Goal: Contribute content: Contribute content

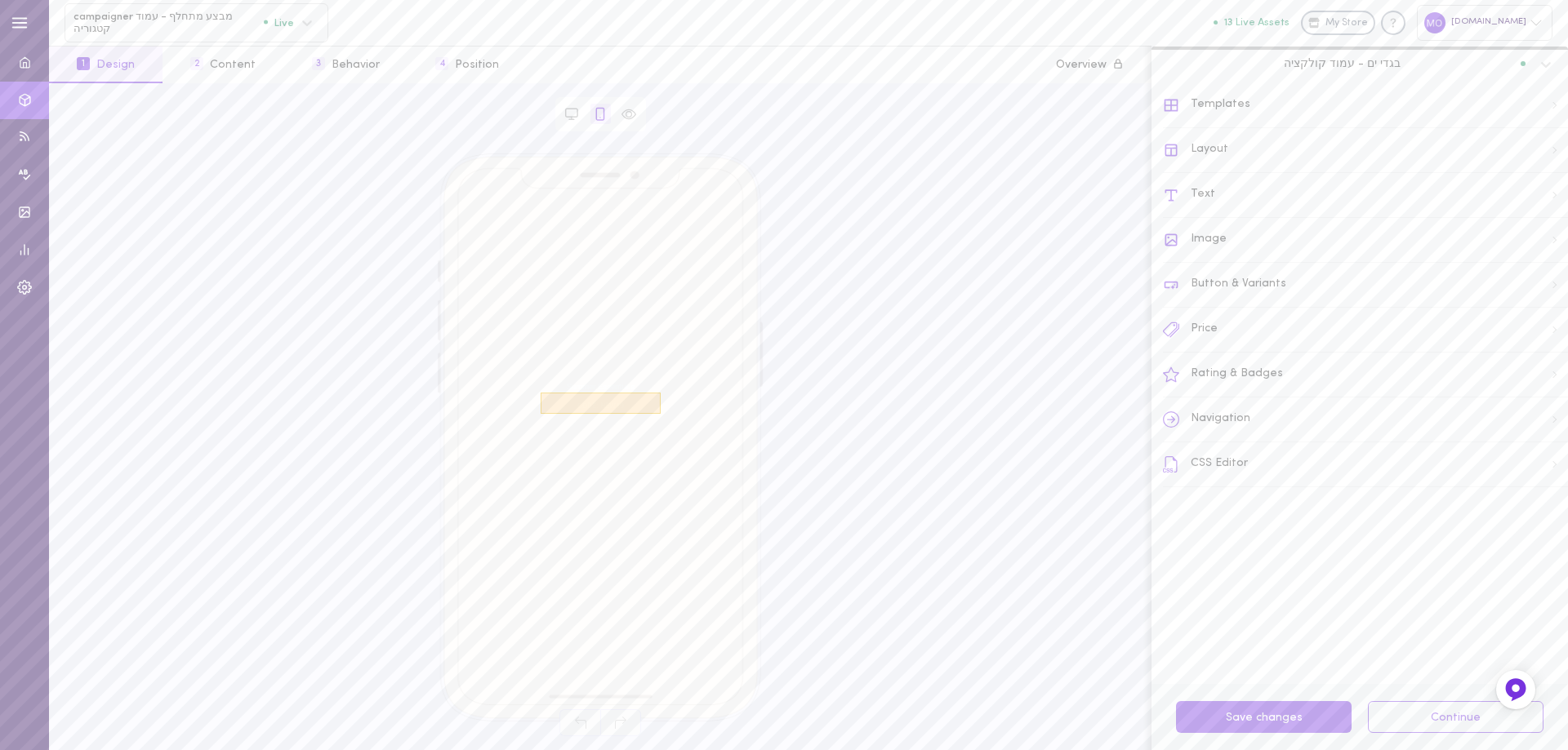
click at [599, 401] on span "CODE: NEW10" at bounding box center [601, 403] width 120 height 21
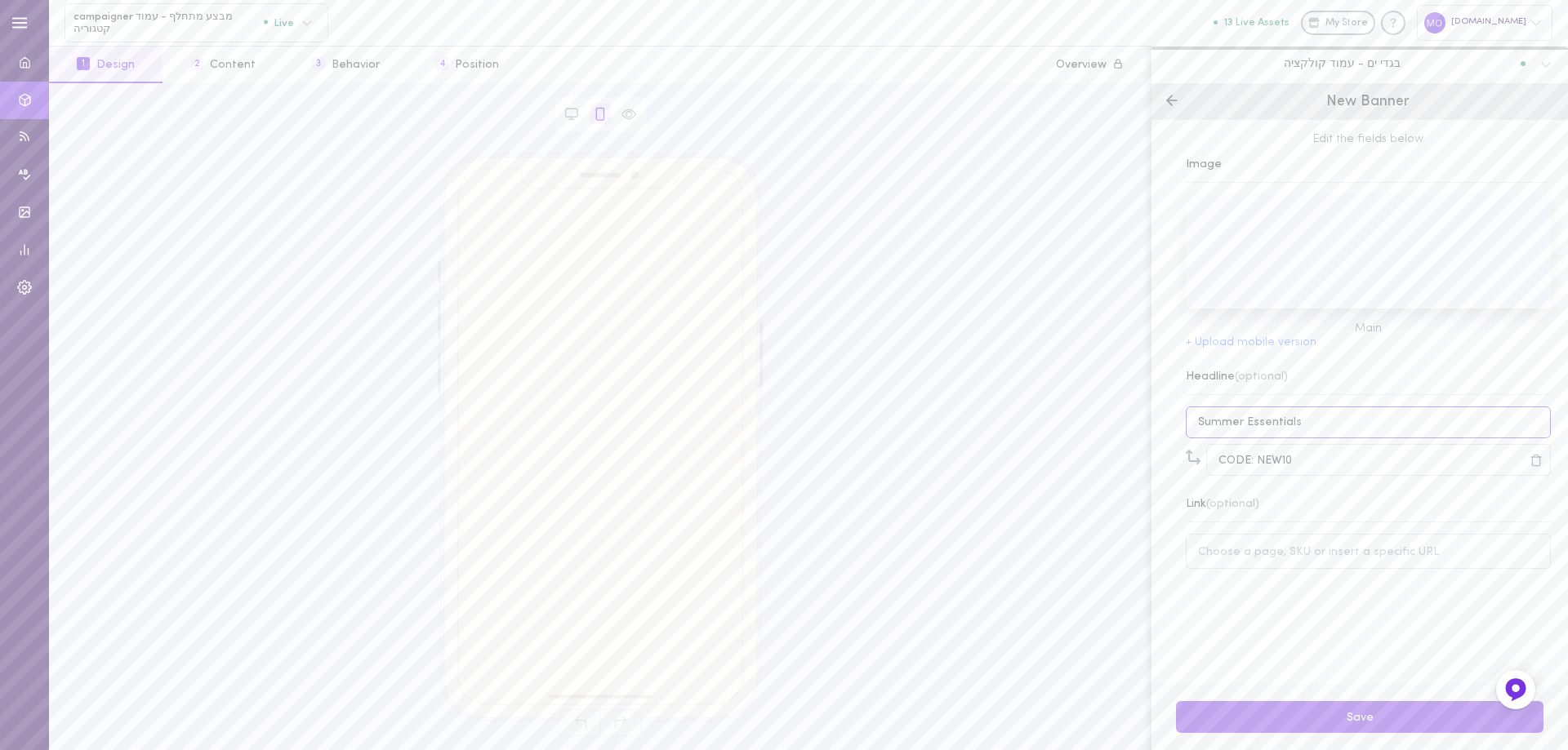
drag, startPoint x: 1301, startPoint y: 421, endPoint x: 1191, endPoint y: 435, distance: 110.9
click at [1191, 435] on input "Summer Essentials" at bounding box center [1368, 422] width 365 height 32
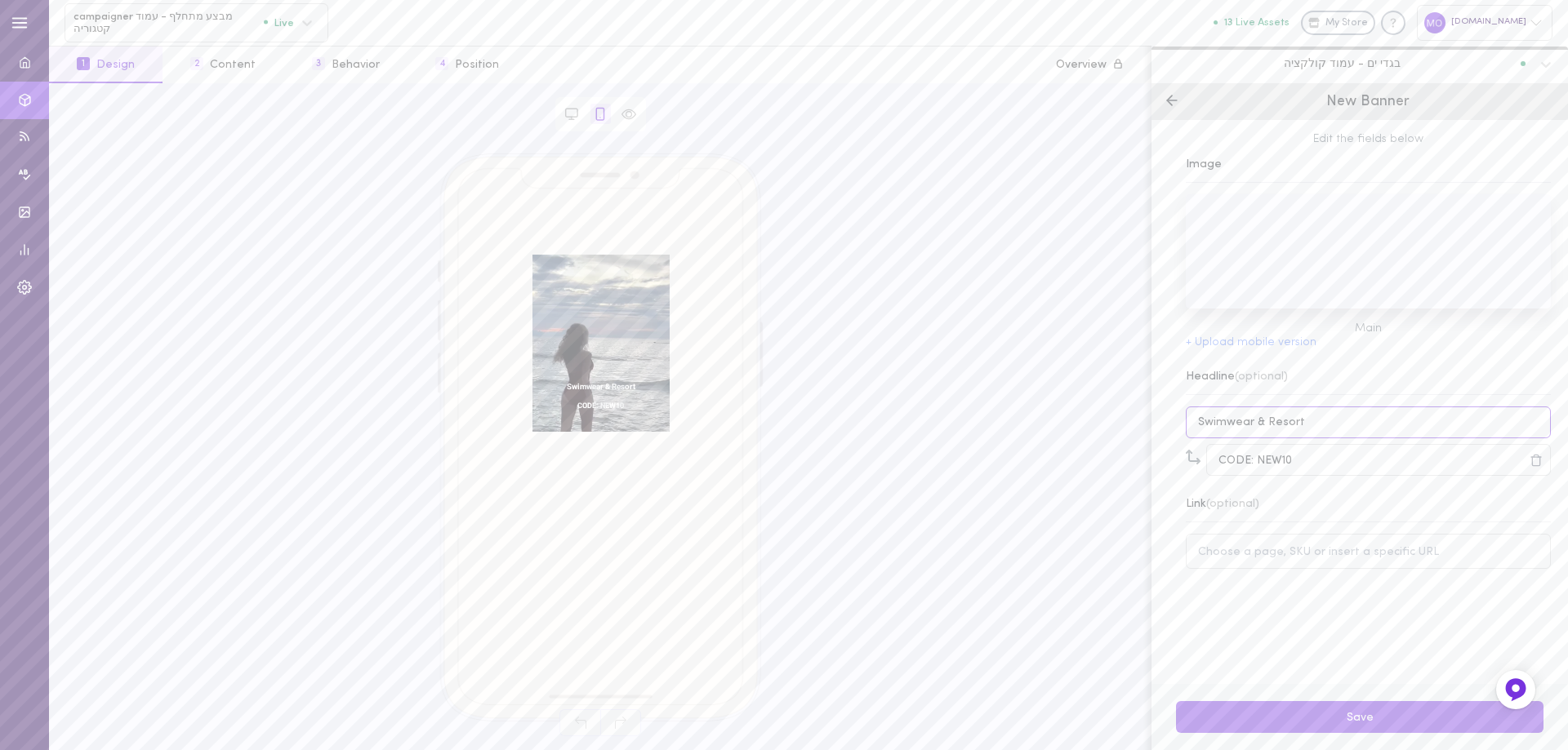
type input "Swimwear & Resort"
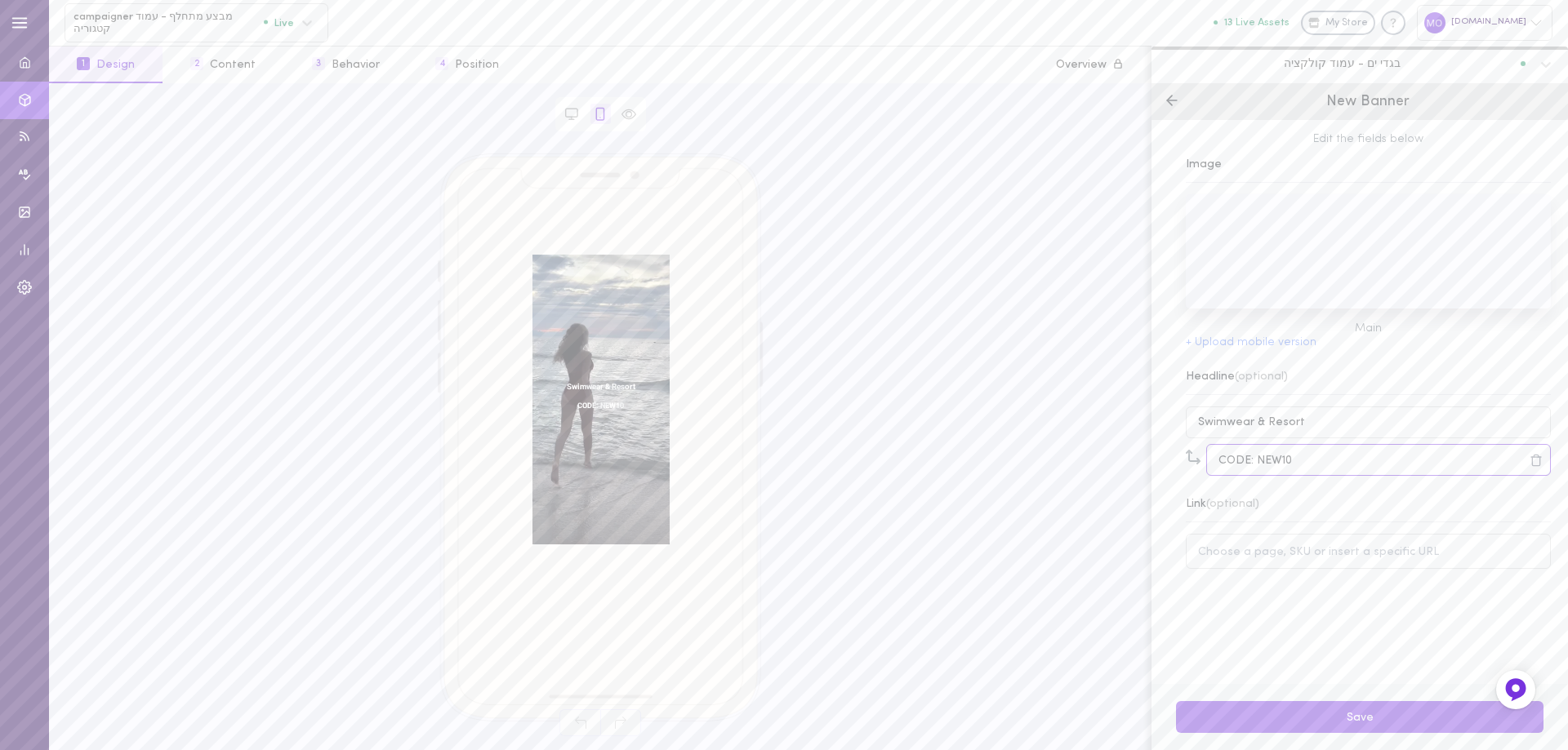
drag, startPoint x: 1291, startPoint y: 465, endPoint x: 1216, endPoint y: 478, distance: 76.1
click at [1216, 476] on input "CODE: NEW10" at bounding box center [1378, 460] width 345 height 32
type input "c"
type input "בדי פרימיום מחטבים"
click at [1336, 719] on button "Save" at bounding box center [1359, 717] width 367 height 32
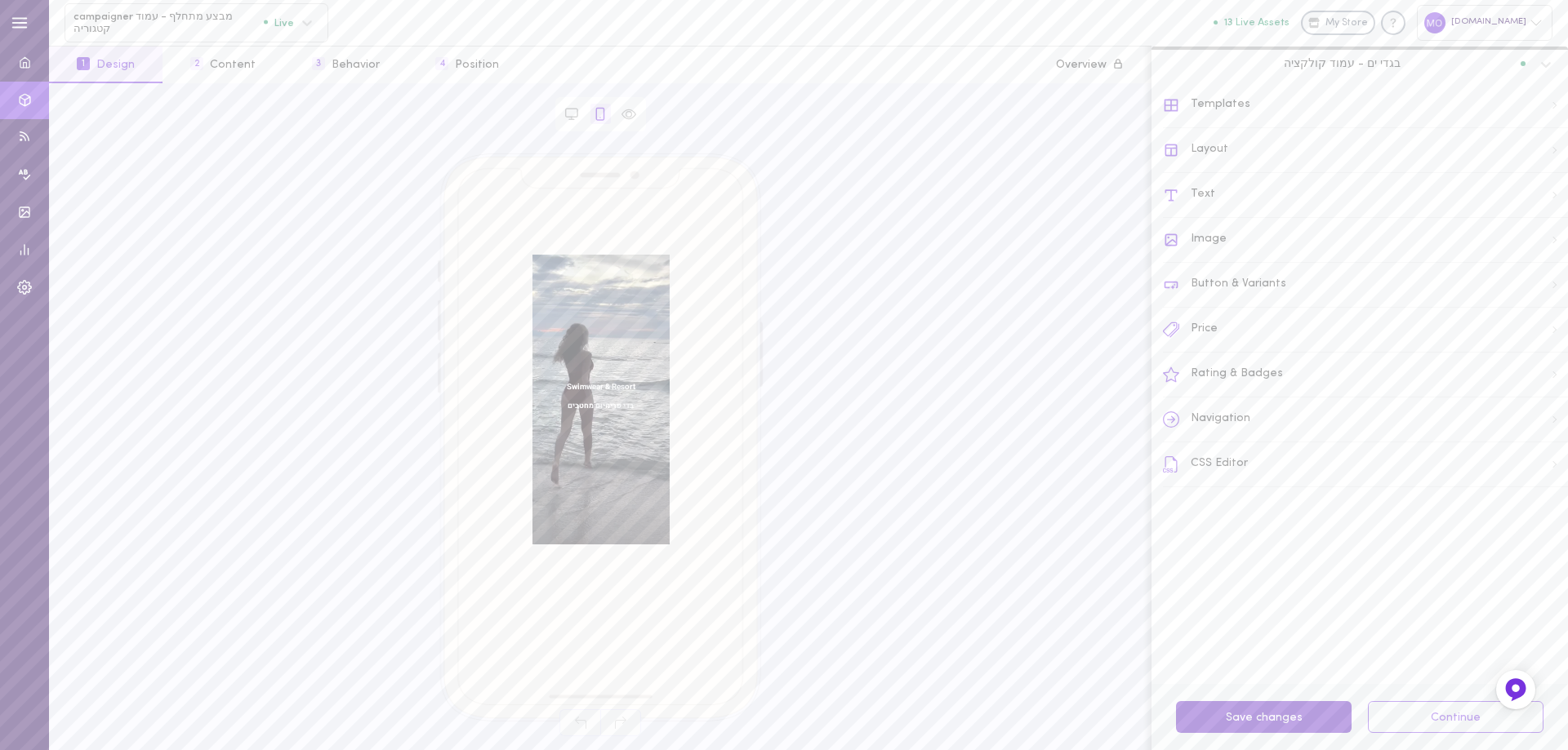
click at [1283, 717] on button "Save changes" at bounding box center [1263, 717] width 176 height 32
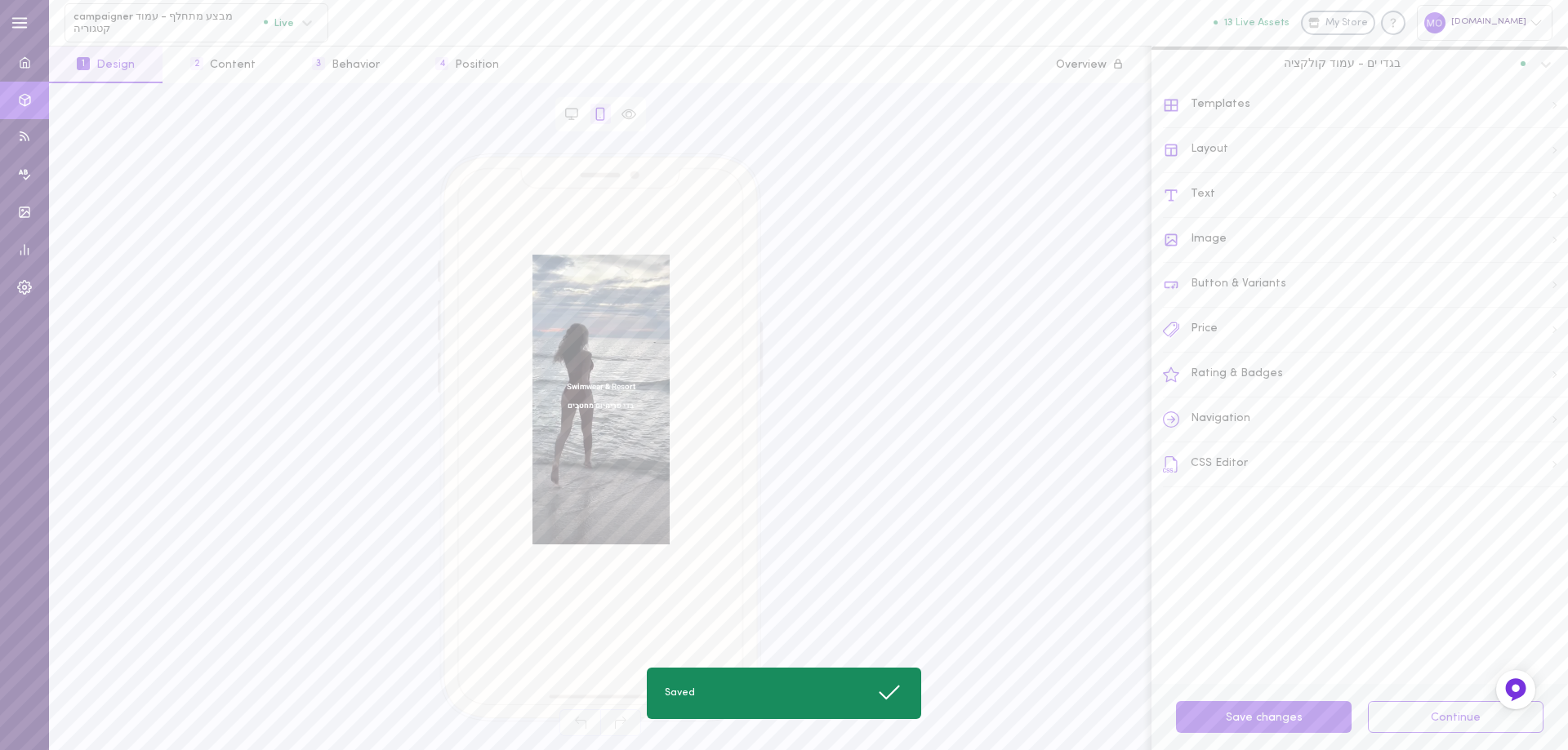
click at [1212, 194] on div "Text" at bounding box center [1365, 196] width 405 height 45
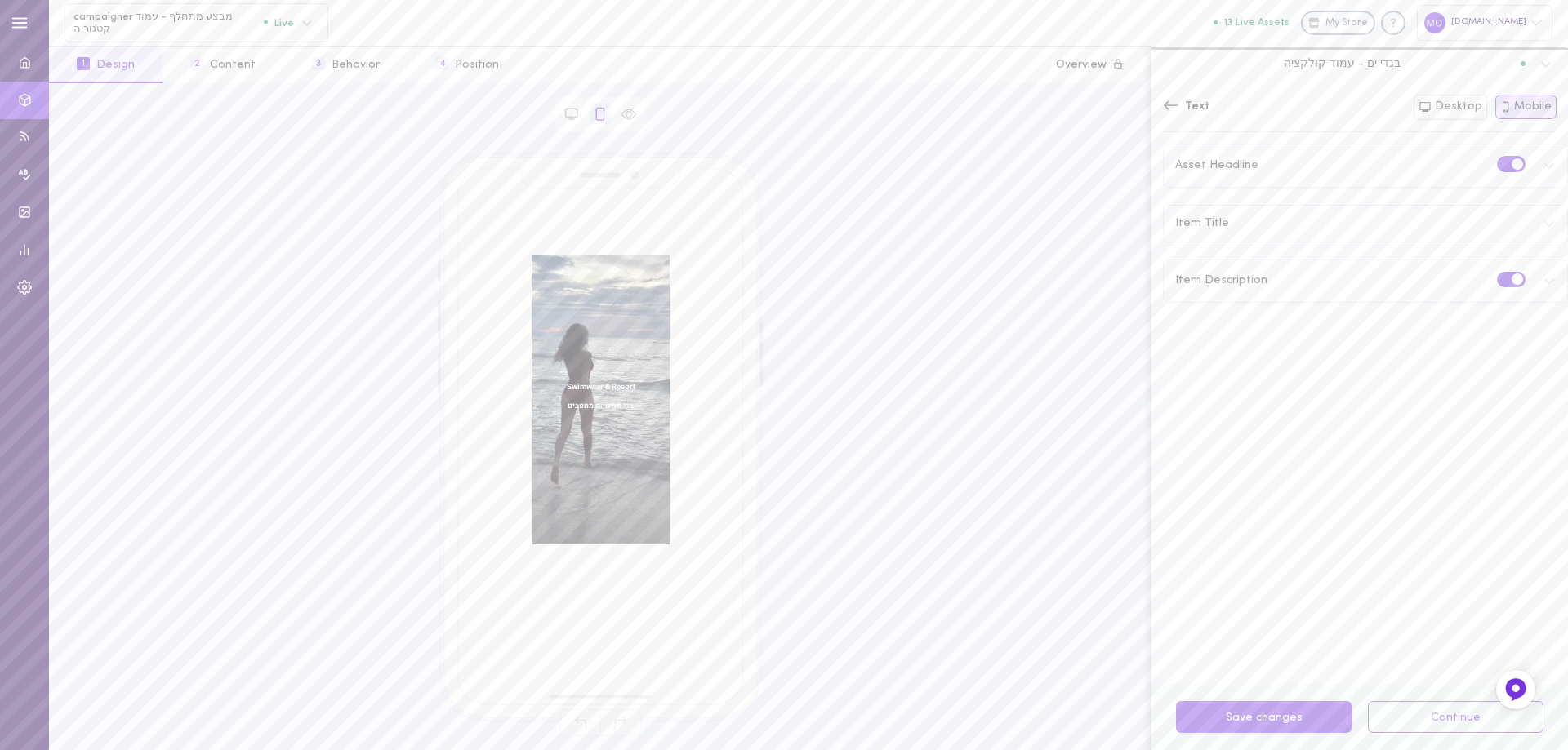
click at [1299, 166] on div "Asset Headline" at bounding box center [1365, 165] width 403 height 42
click at [1447, 269] on input "15" at bounding box center [1438, 272] width 74 height 30
click at [1449, 269] on input "16" at bounding box center [1438, 272] width 74 height 30
click at [1256, 716] on button "Save 1 changes" at bounding box center [1263, 717] width 176 height 32
click at [1255, 461] on div "Item Title" at bounding box center [1365, 451] width 403 height 36
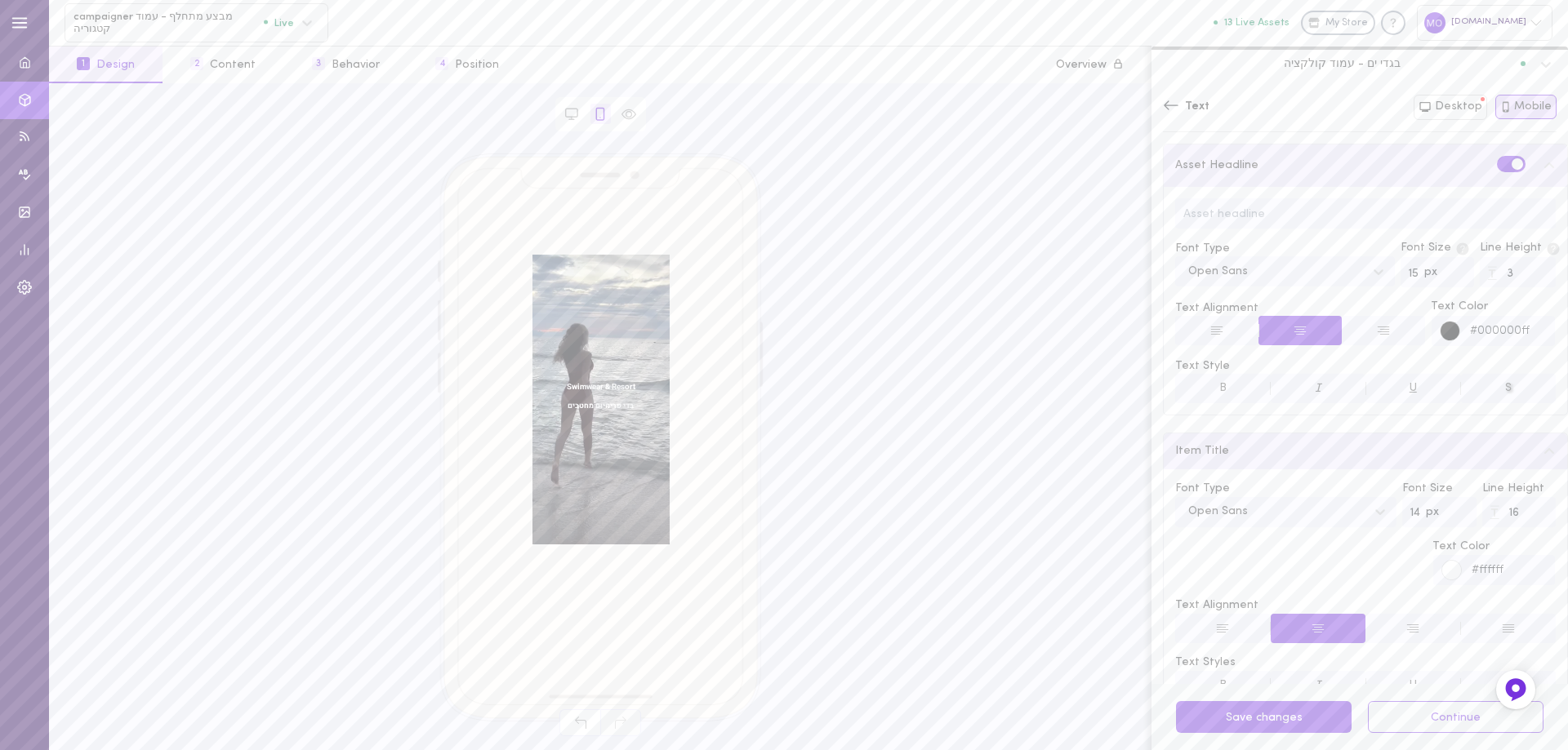
type input "15"
click at [1448, 279] on input "15" at bounding box center [1438, 272] width 74 height 30
click at [1450, 511] on input "15" at bounding box center [1439, 511] width 74 height 30
type input "16"
click at [1450, 509] on input "16" at bounding box center [1439, 511] width 74 height 30
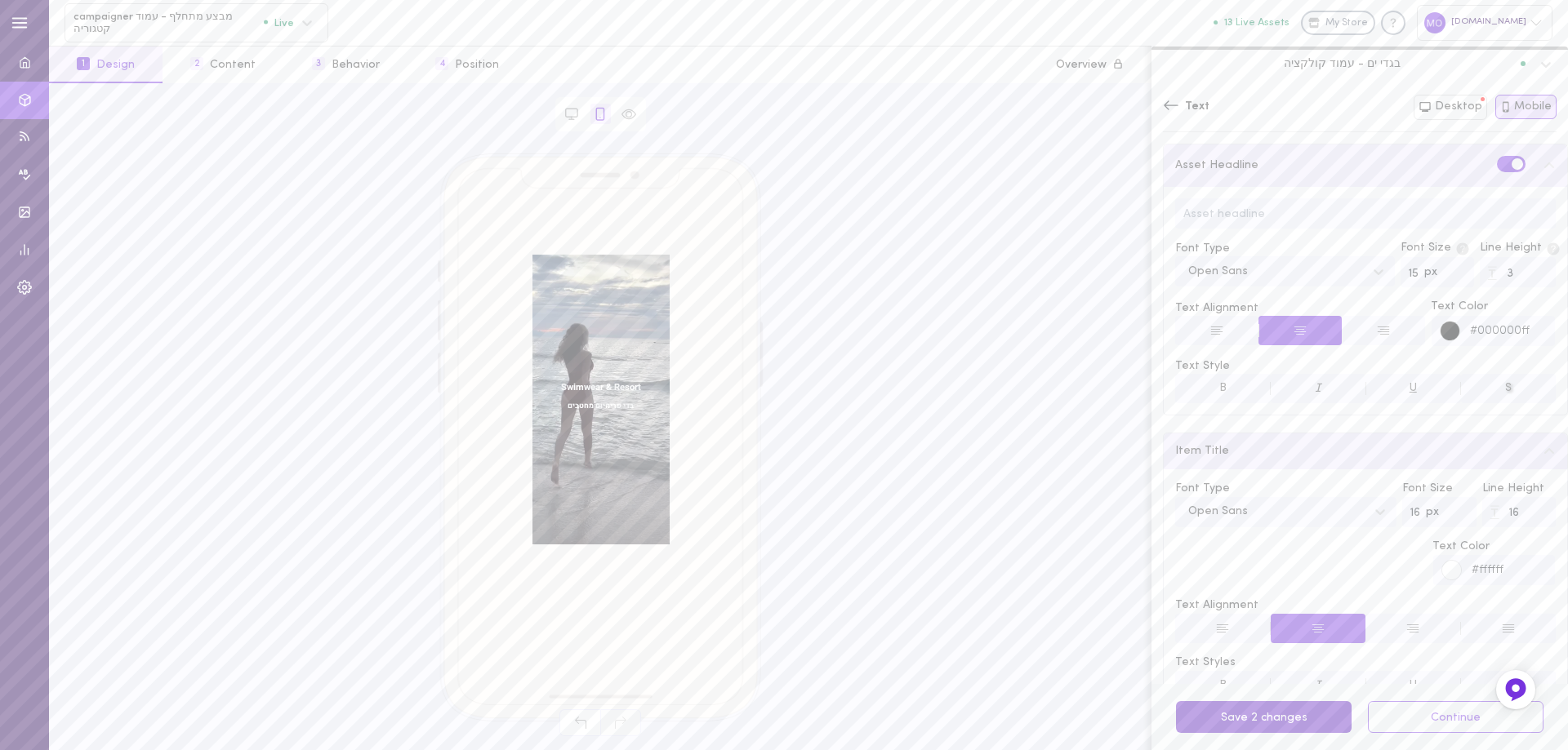
click at [1255, 717] on button "Save 2 changes" at bounding box center [1263, 717] width 176 height 32
drag, startPoint x: 1244, startPoint y: 722, endPoint x: 1236, endPoint y: 719, distance: 8.5
click at [1244, 722] on button "Save changes" at bounding box center [1263, 717] width 176 height 32
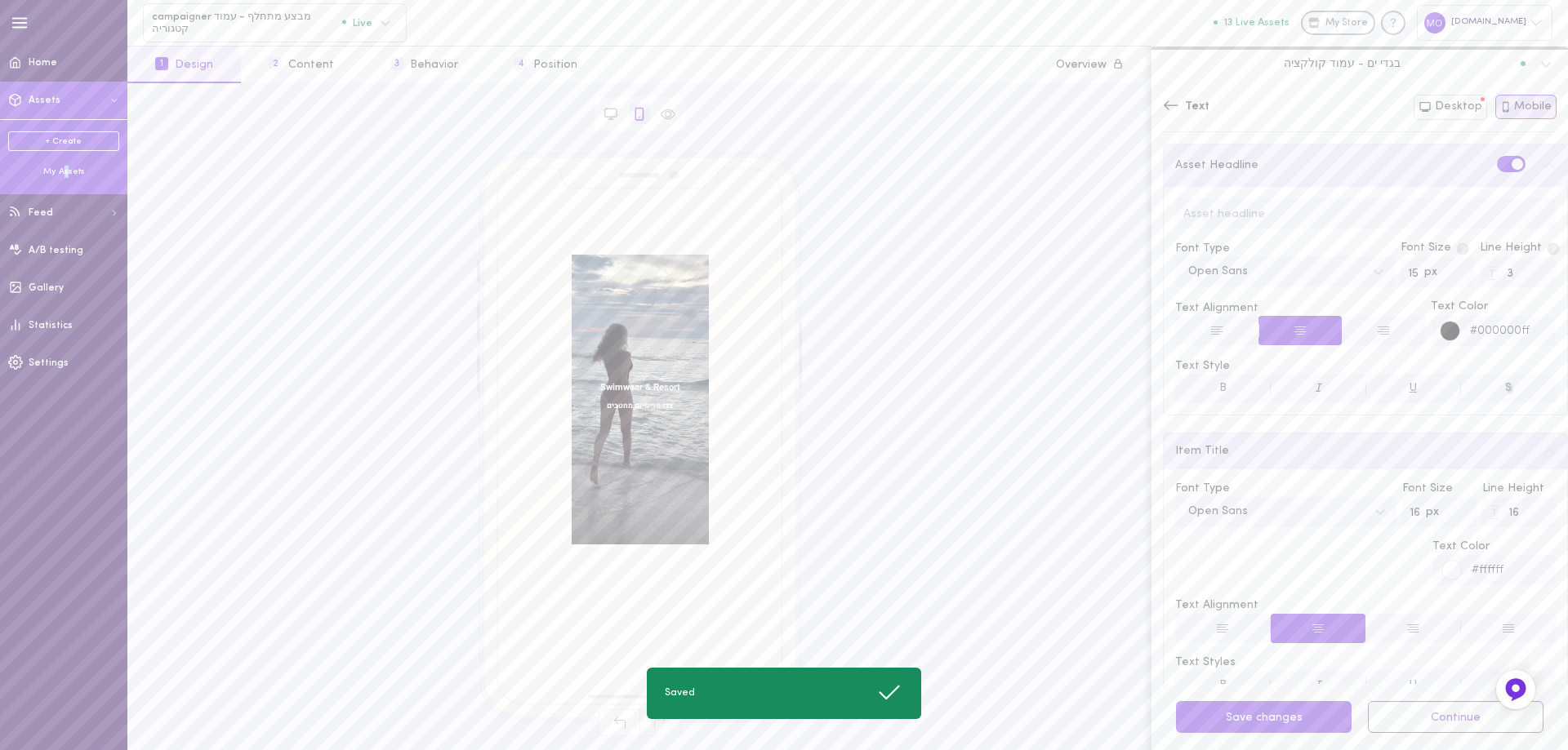
click at [66, 168] on div "My Assets" at bounding box center [64, 172] width 111 height 12
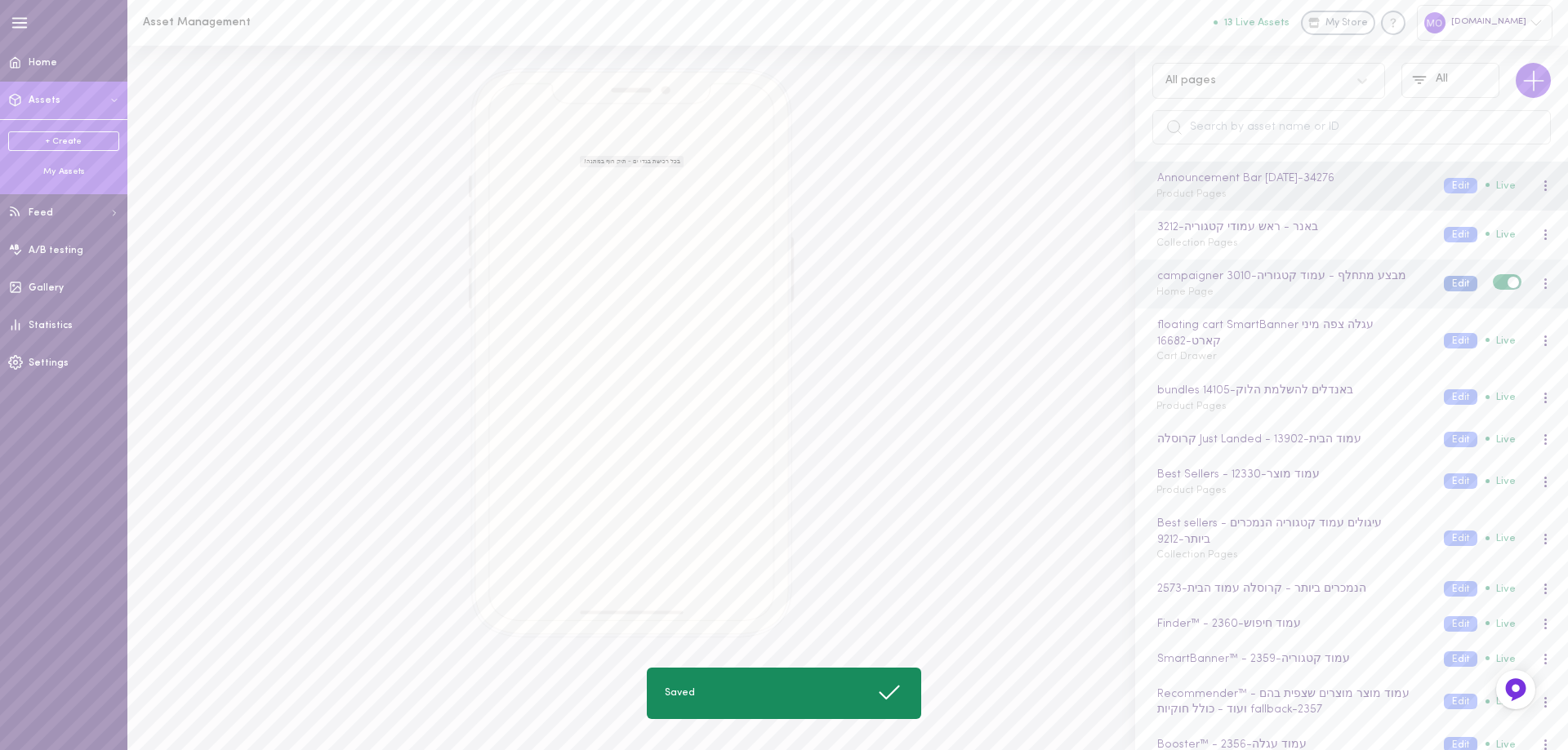
click at [1444, 288] on button "Edit" at bounding box center [1460, 284] width 33 height 15
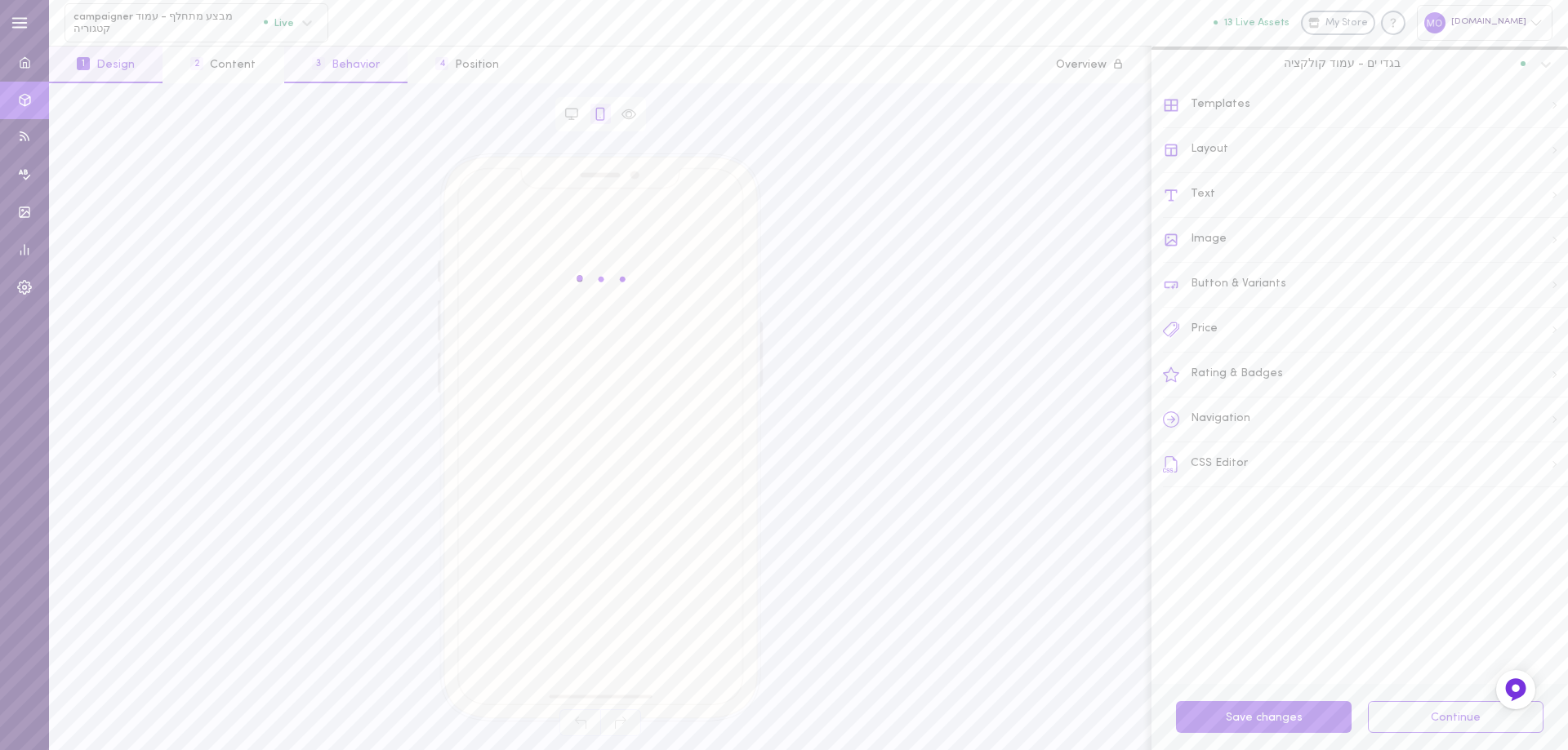
click at [345, 64] on button "3 Behavior" at bounding box center [346, 64] width 124 height 37
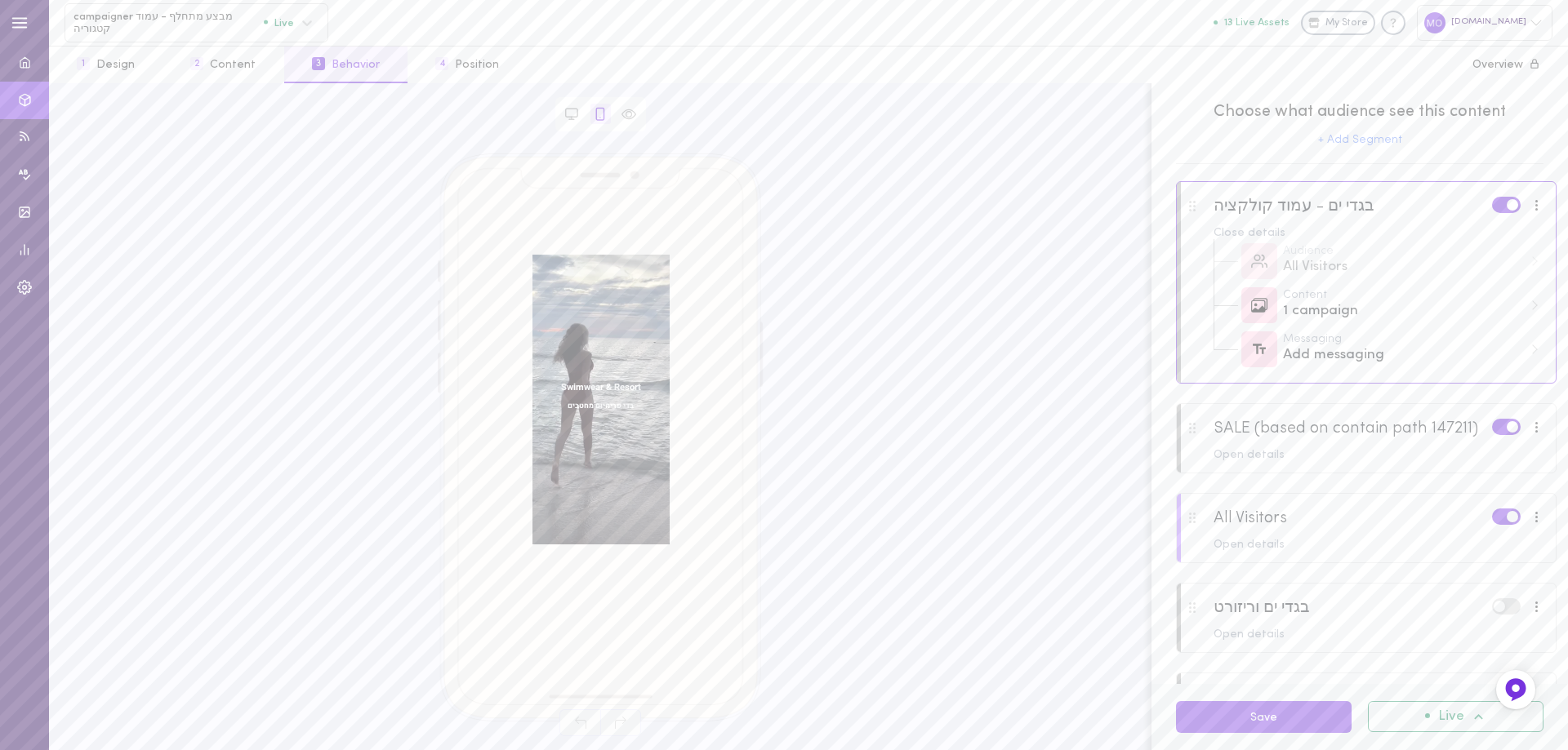
click at [1372, 535] on div at bounding box center [1365, 538] width 378 height 88
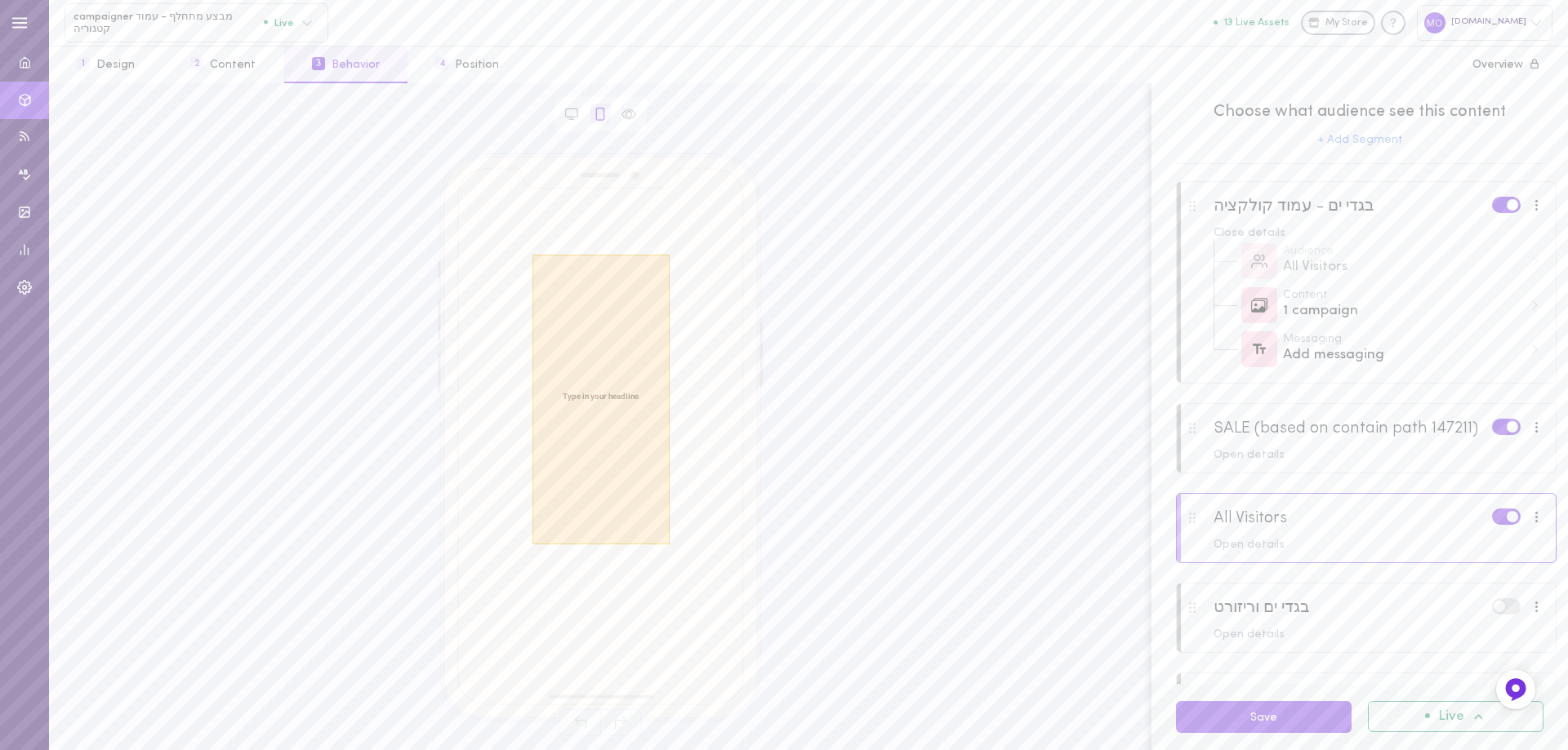
click at [604, 344] on div at bounding box center [601, 400] width 137 height 290
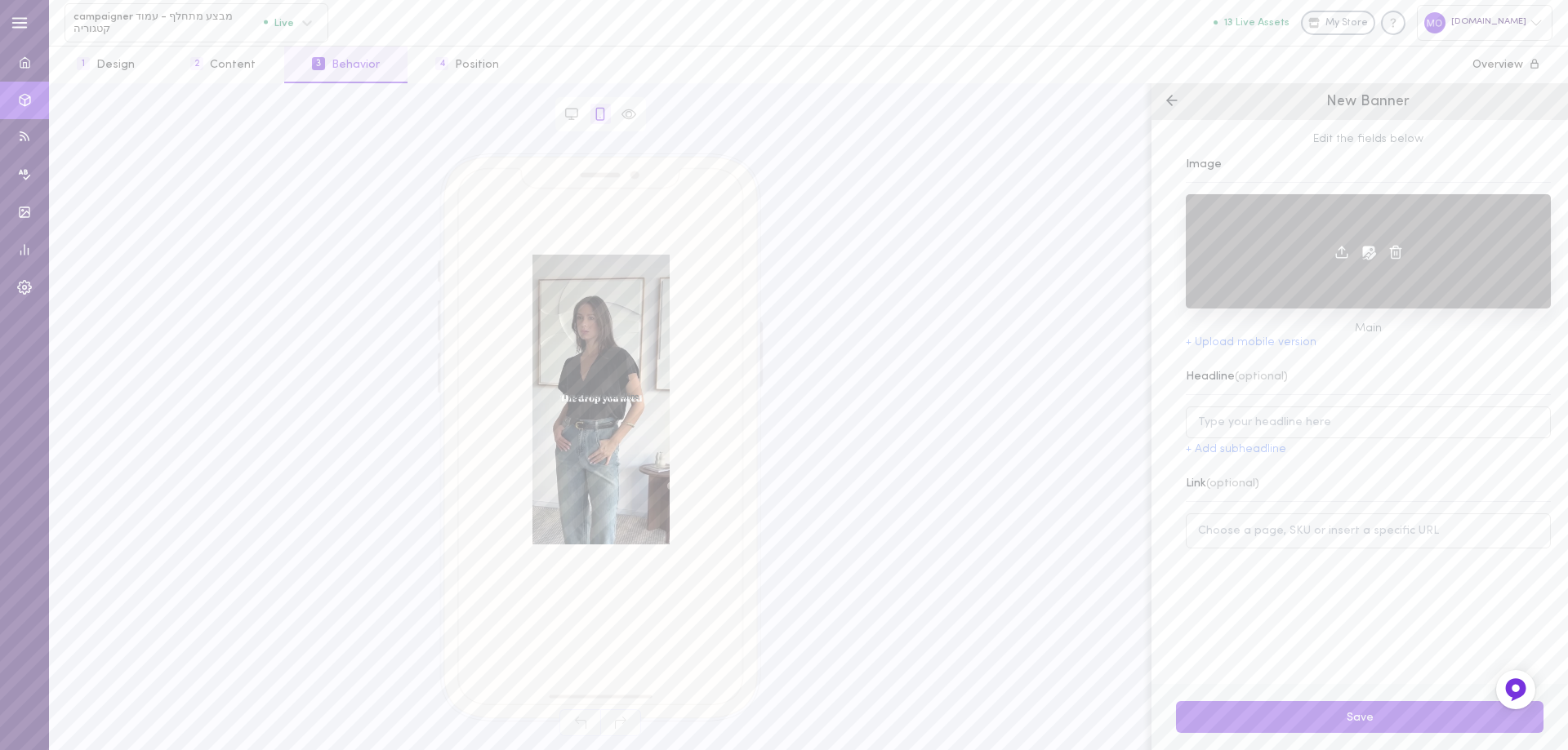
click at [1389, 251] on icon at bounding box center [1395, 251] width 15 height 15
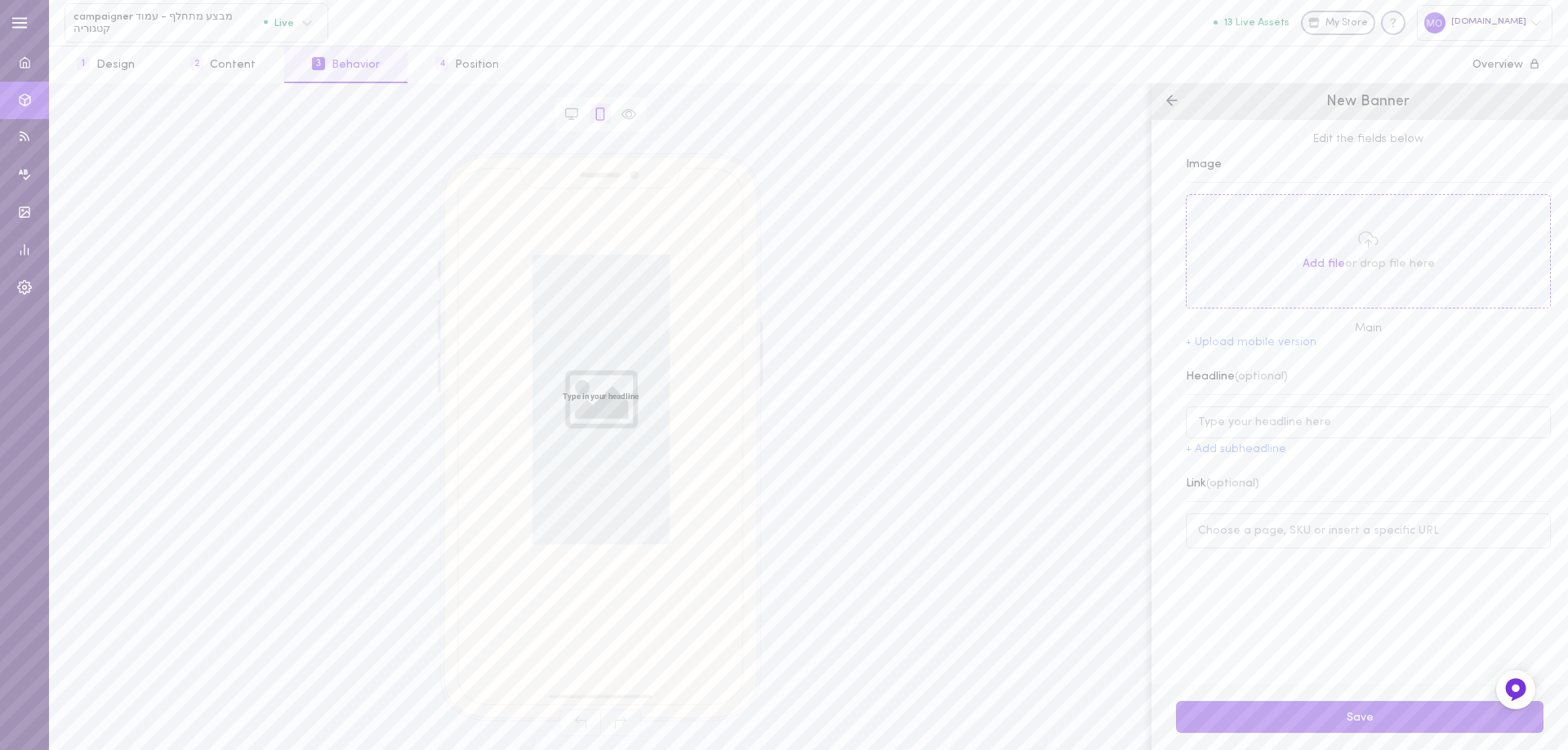
click at [1318, 262] on span "Add file" at bounding box center [1323, 264] width 42 height 12
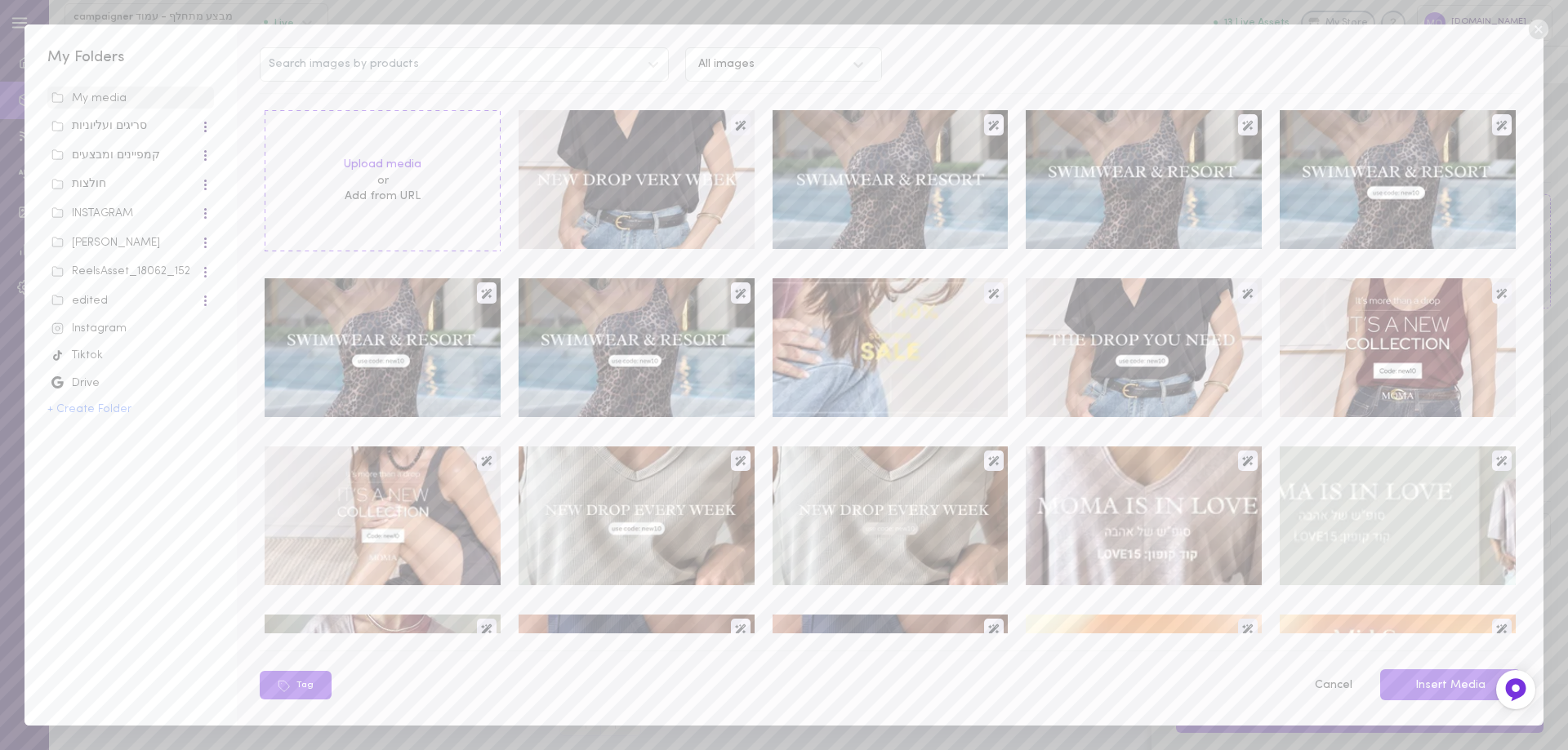
click at [82, 324] on div "Instagram" at bounding box center [130, 329] width 159 height 16
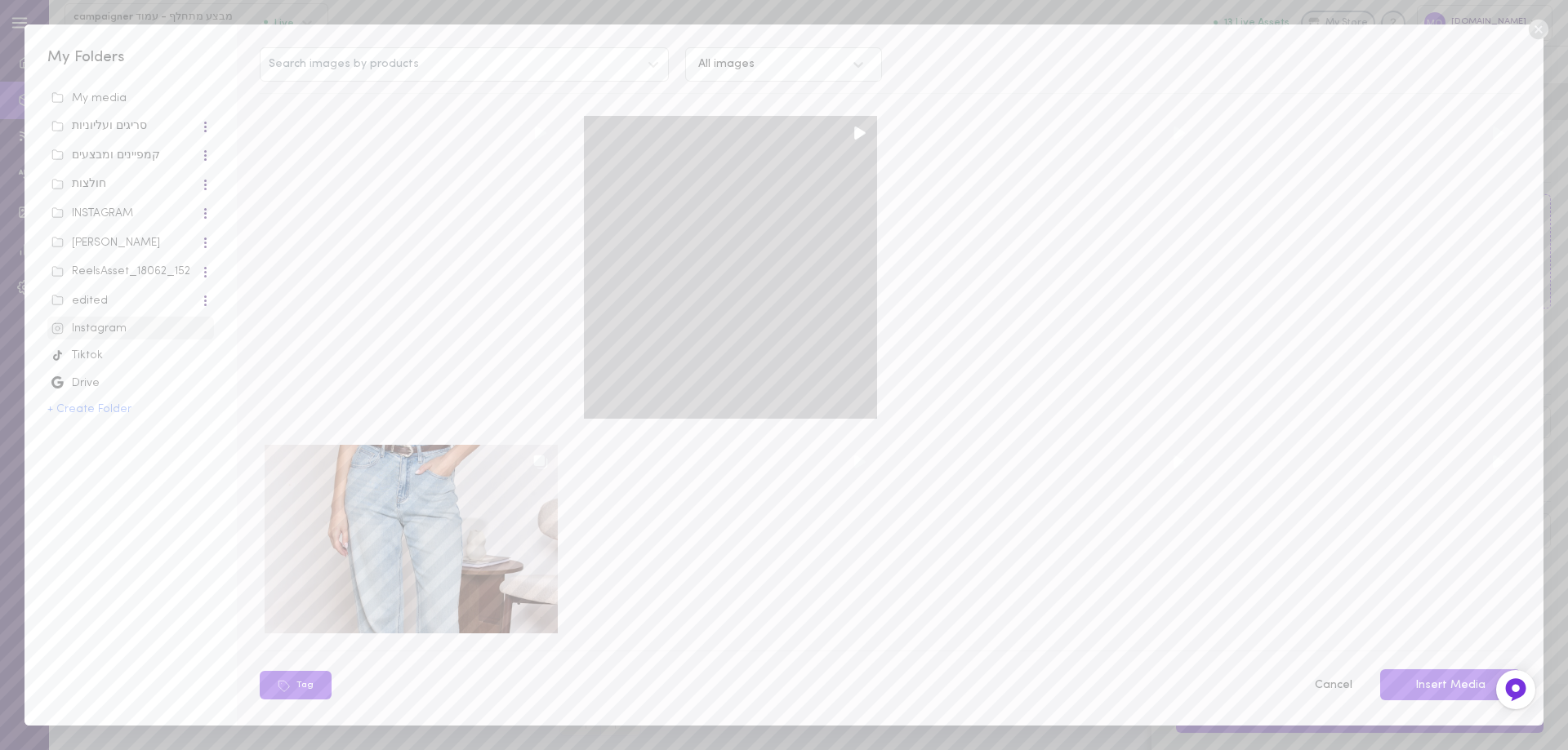
scroll to position [980, 0]
click at [691, 318] on div at bounding box center [730, 269] width 294 height 303
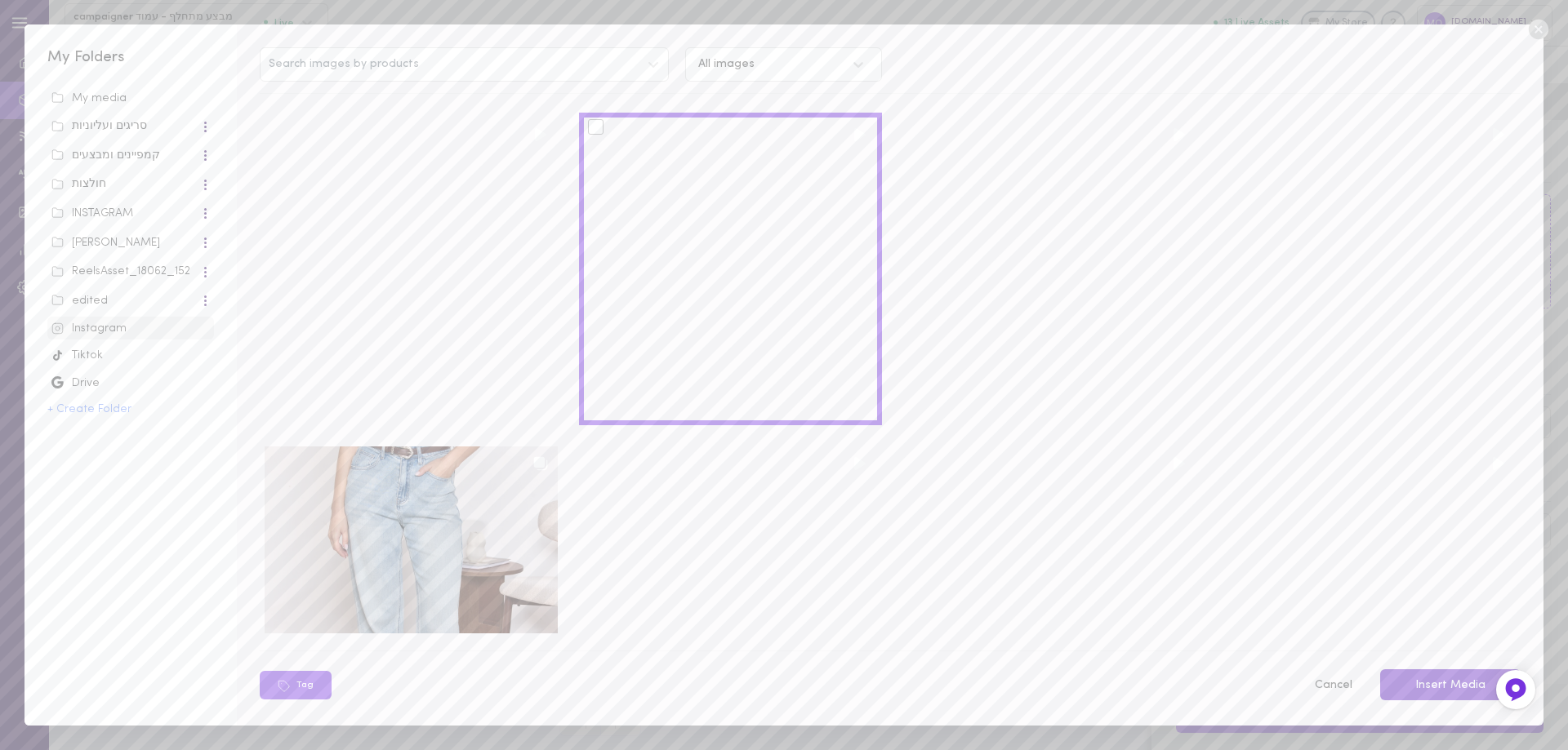
click at [1457, 691] on button "Insert Media" at bounding box center [1450, 685] width 141 height 32
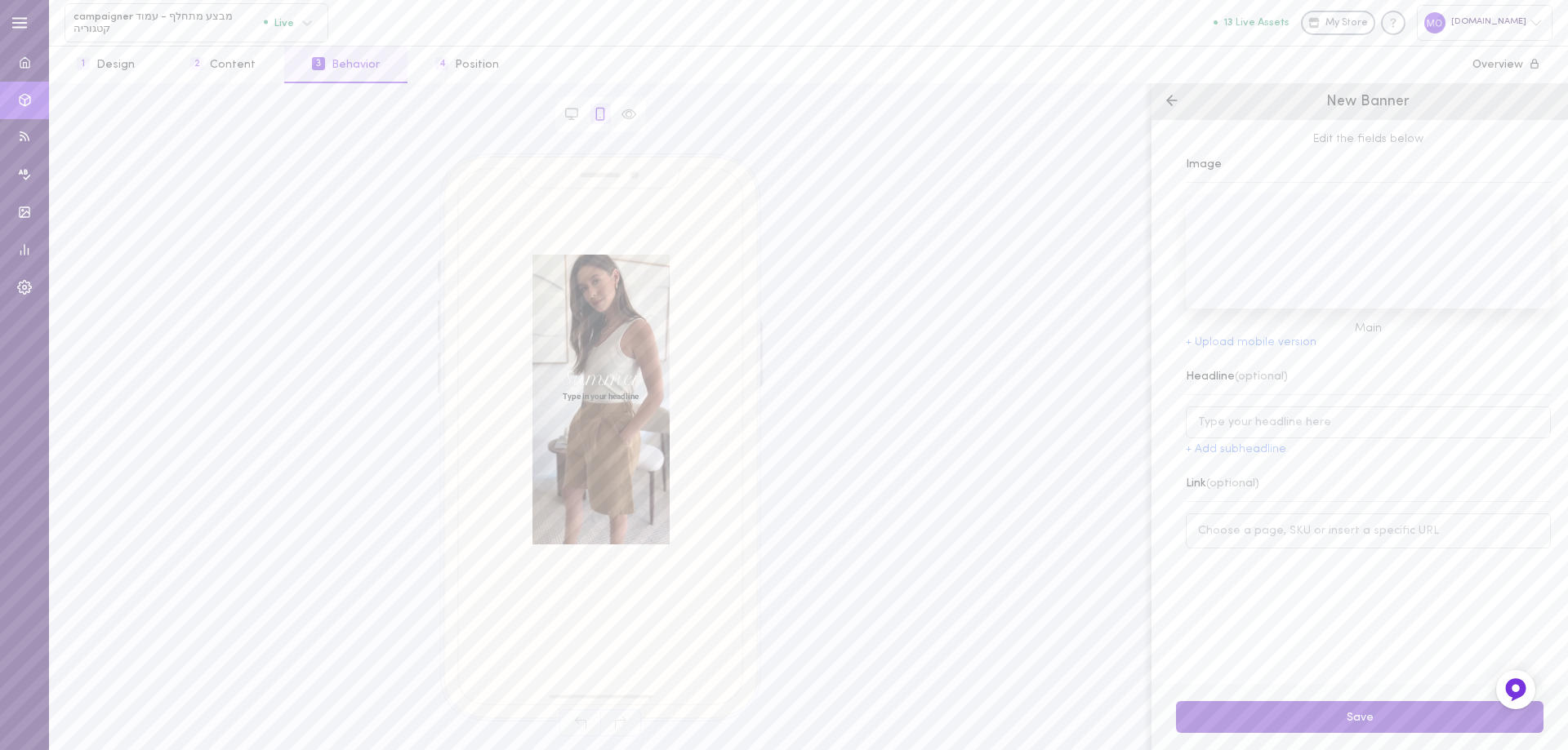
click at [1365, 717] on button "Save" at bounding box center [1359, 717] width 367 height 32
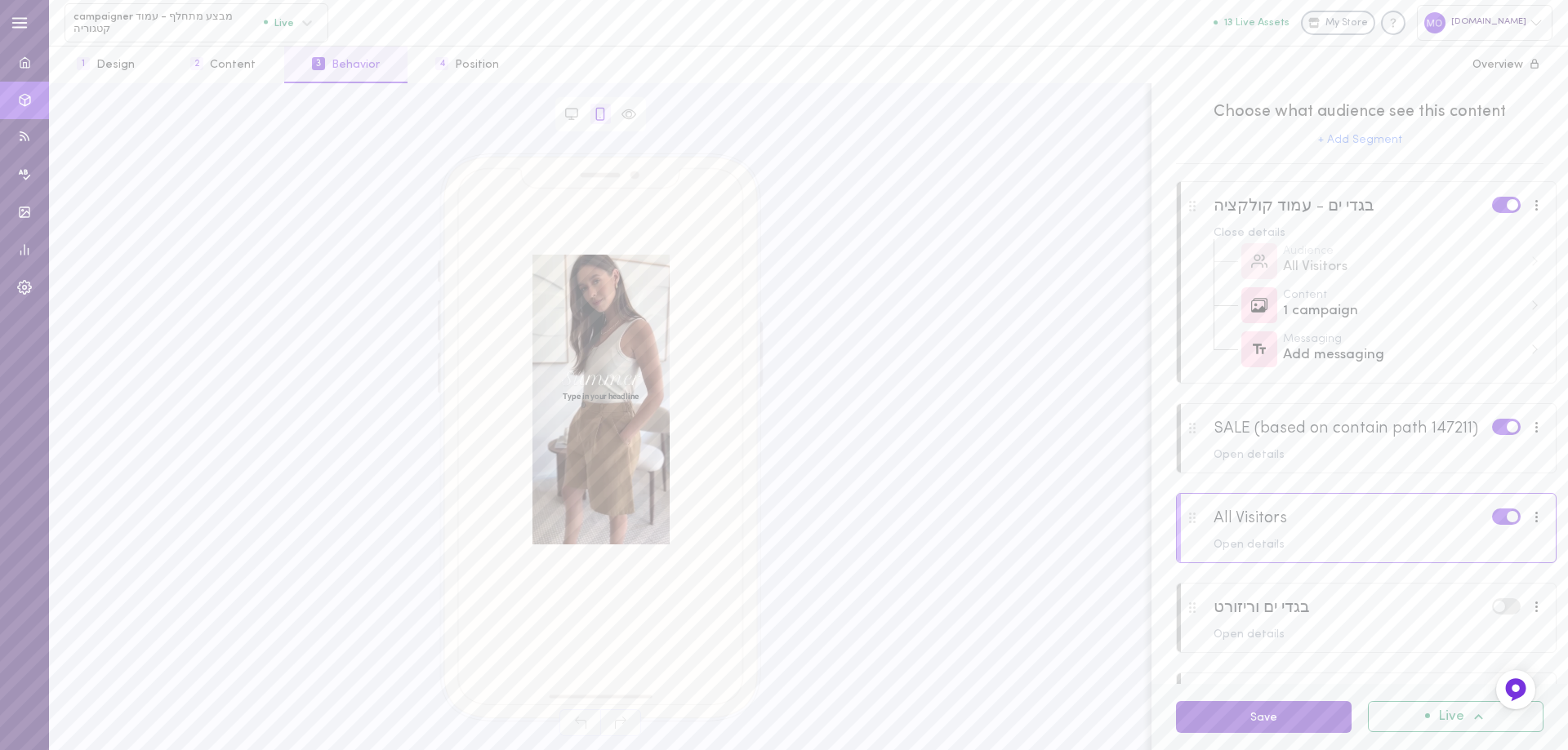
click at [1224, 716] on button "Save" at bounding box center [1263, 717] width 176 height 32
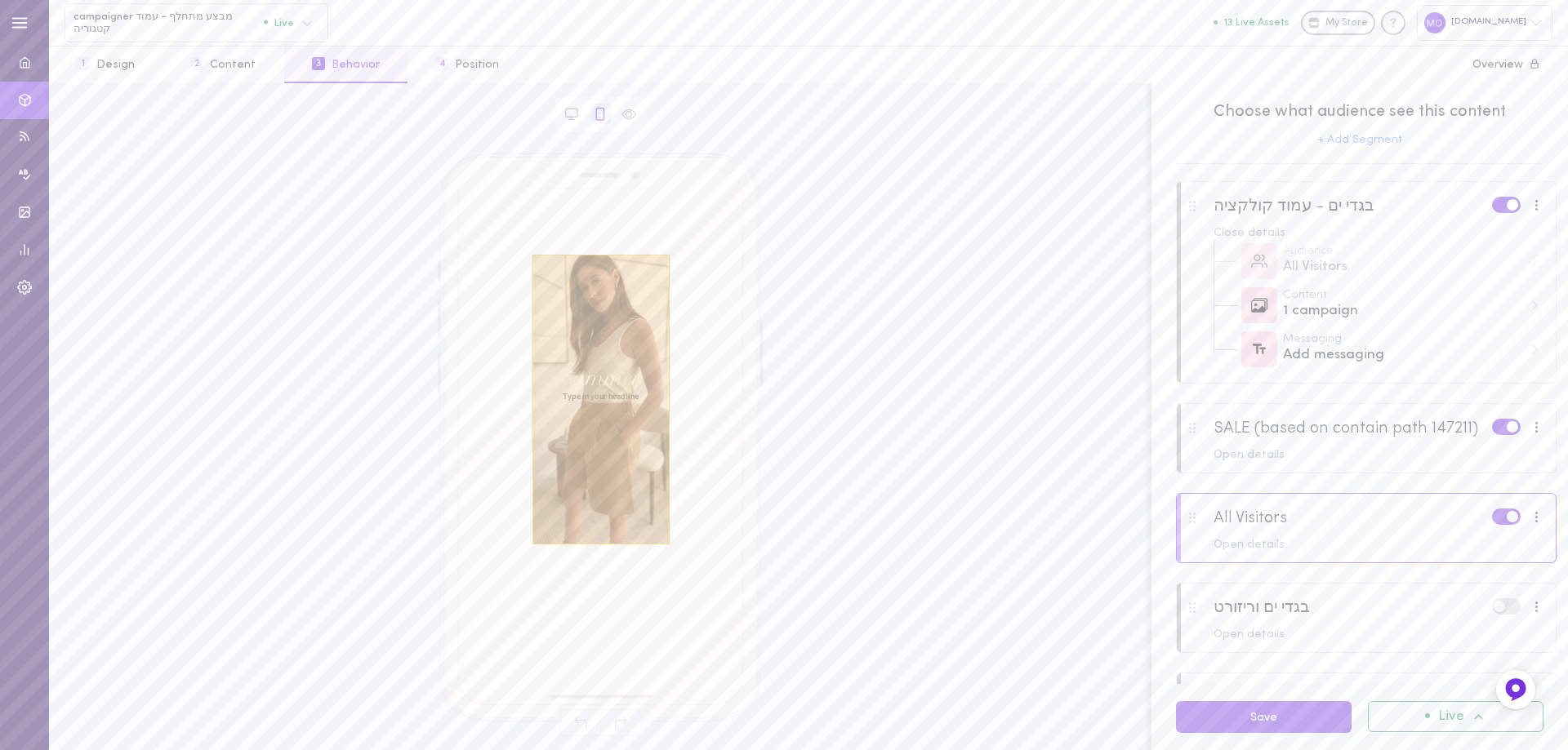
click at [606, 458] on div at bounding box center [601, 400] width 137 height 290
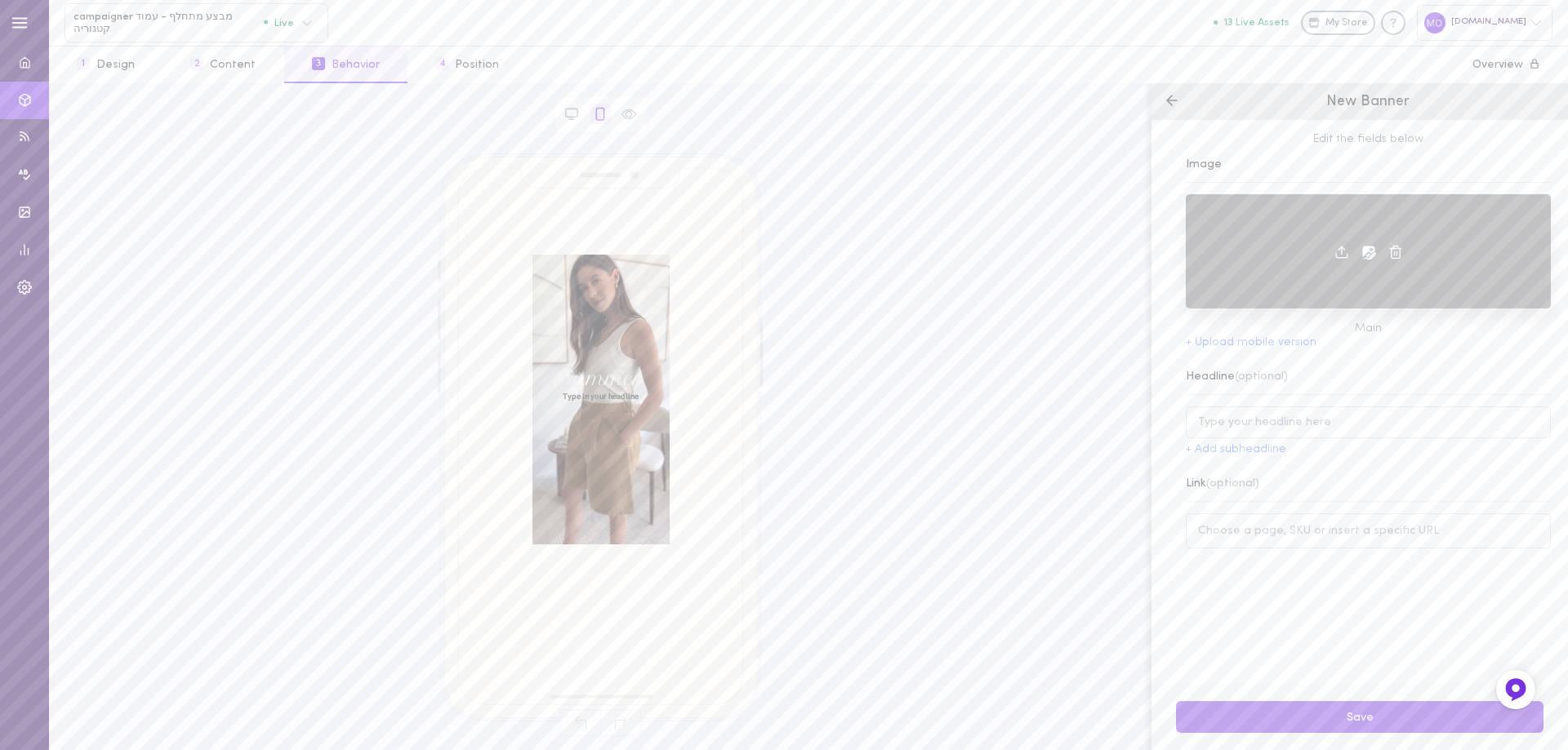
click at [1335, 254] on icon at bounding box center [1341, 251] width 15 height 15
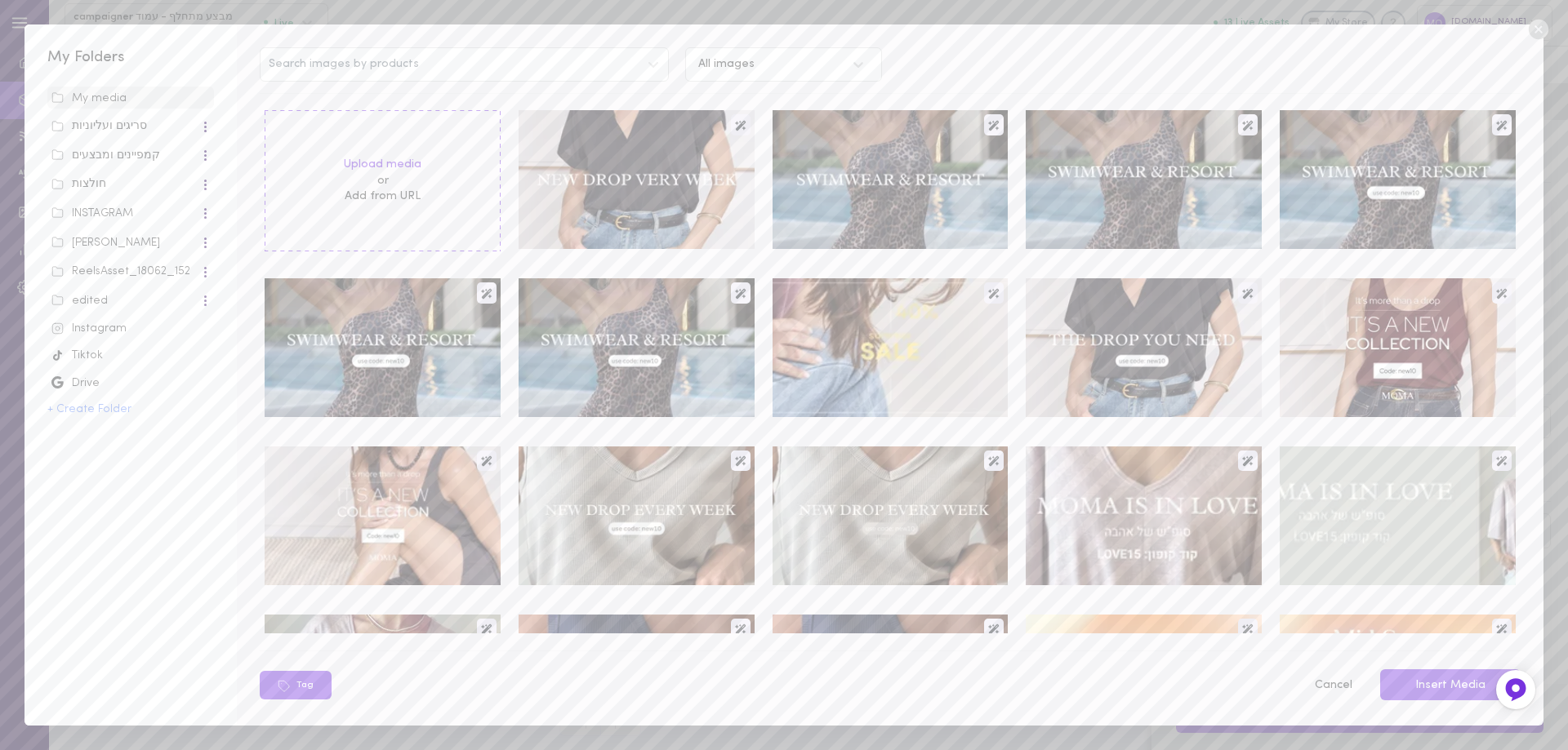
click at [102, 323] on div "Instagram" at bounding box center [130, 329] width 159 height 16
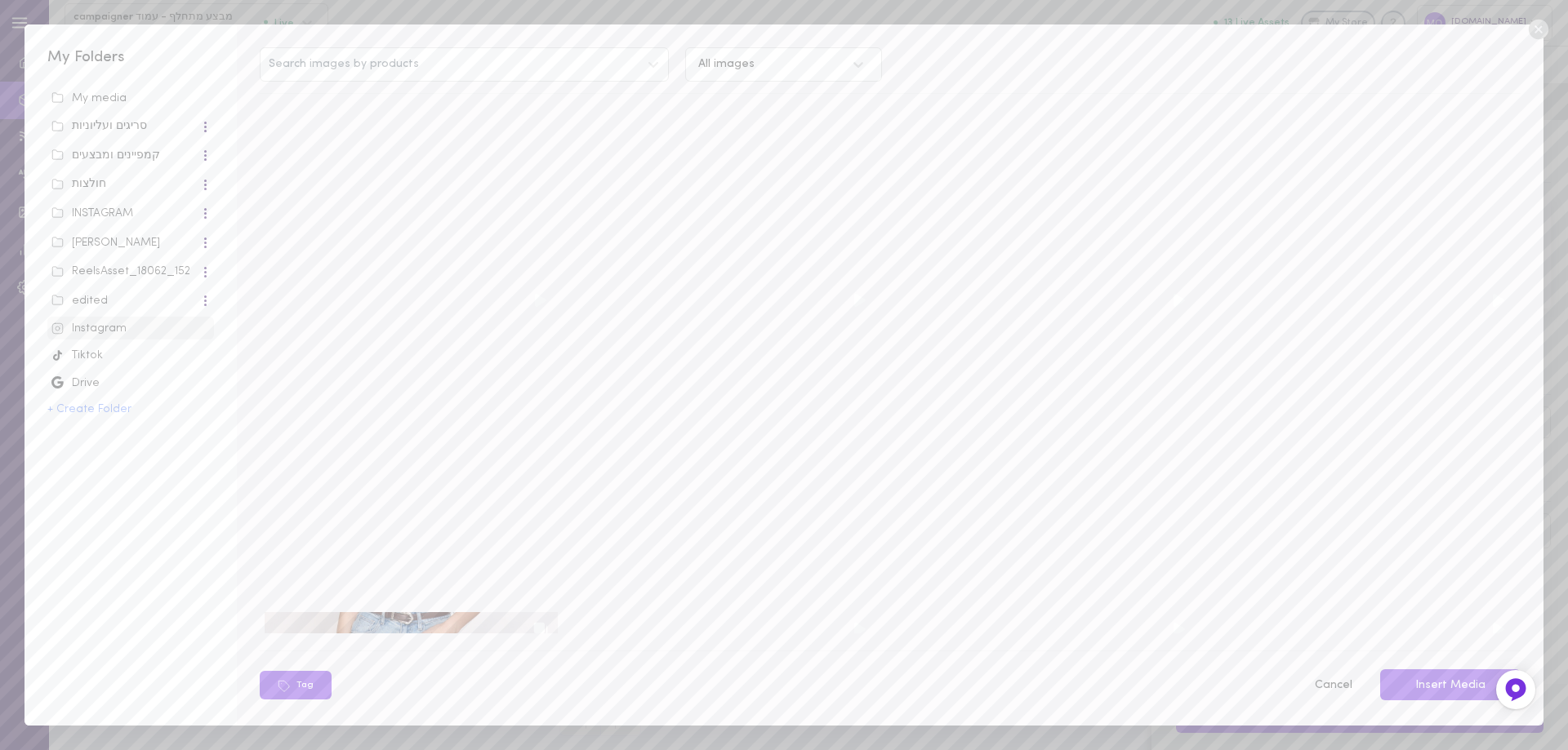
scroll to position [1061, 0]
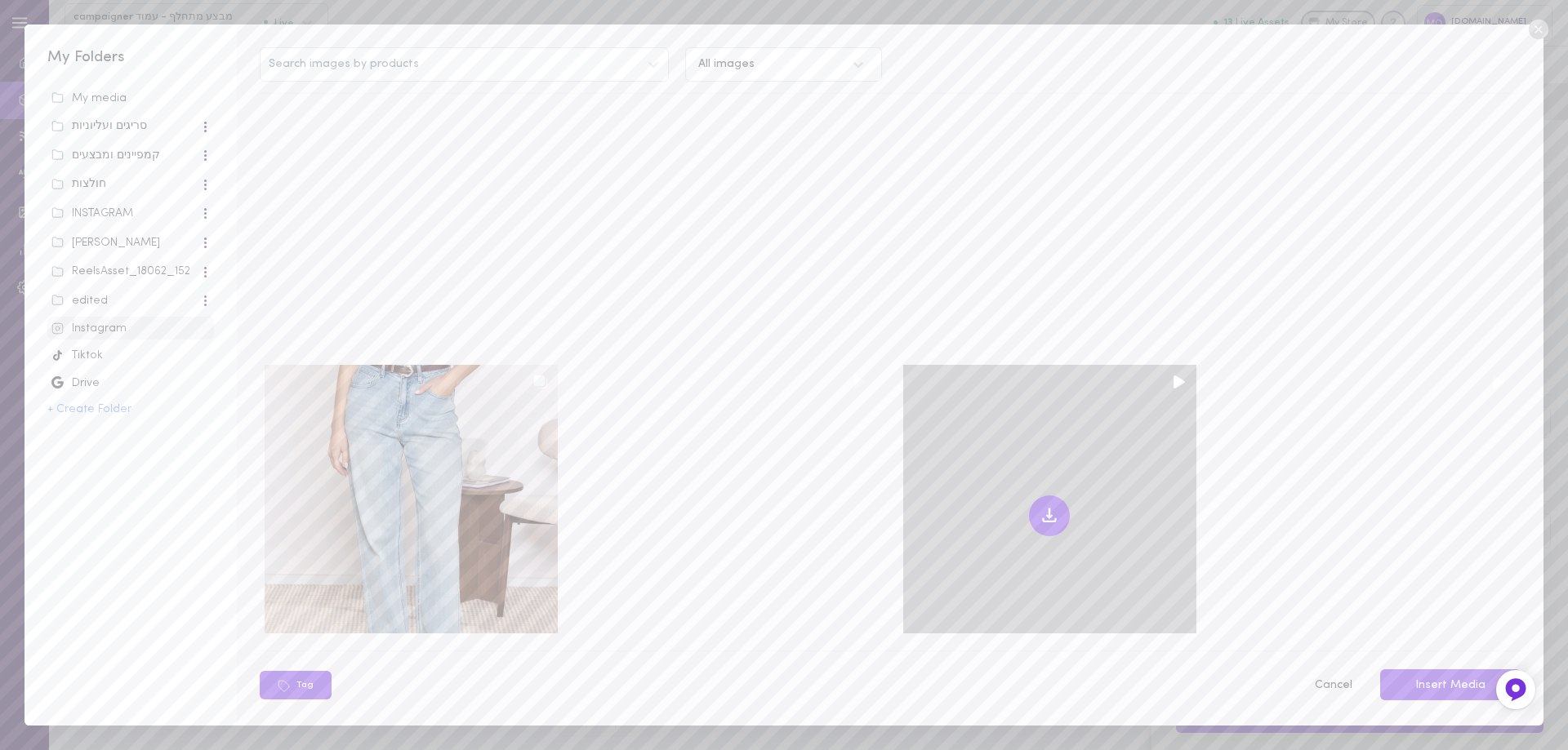
click at [956, 440] on div at bounding box center [1050, 516] width 294 height 303
click at [1039, 506] on icon at bounding box center [1049, 516] width 20 height 20
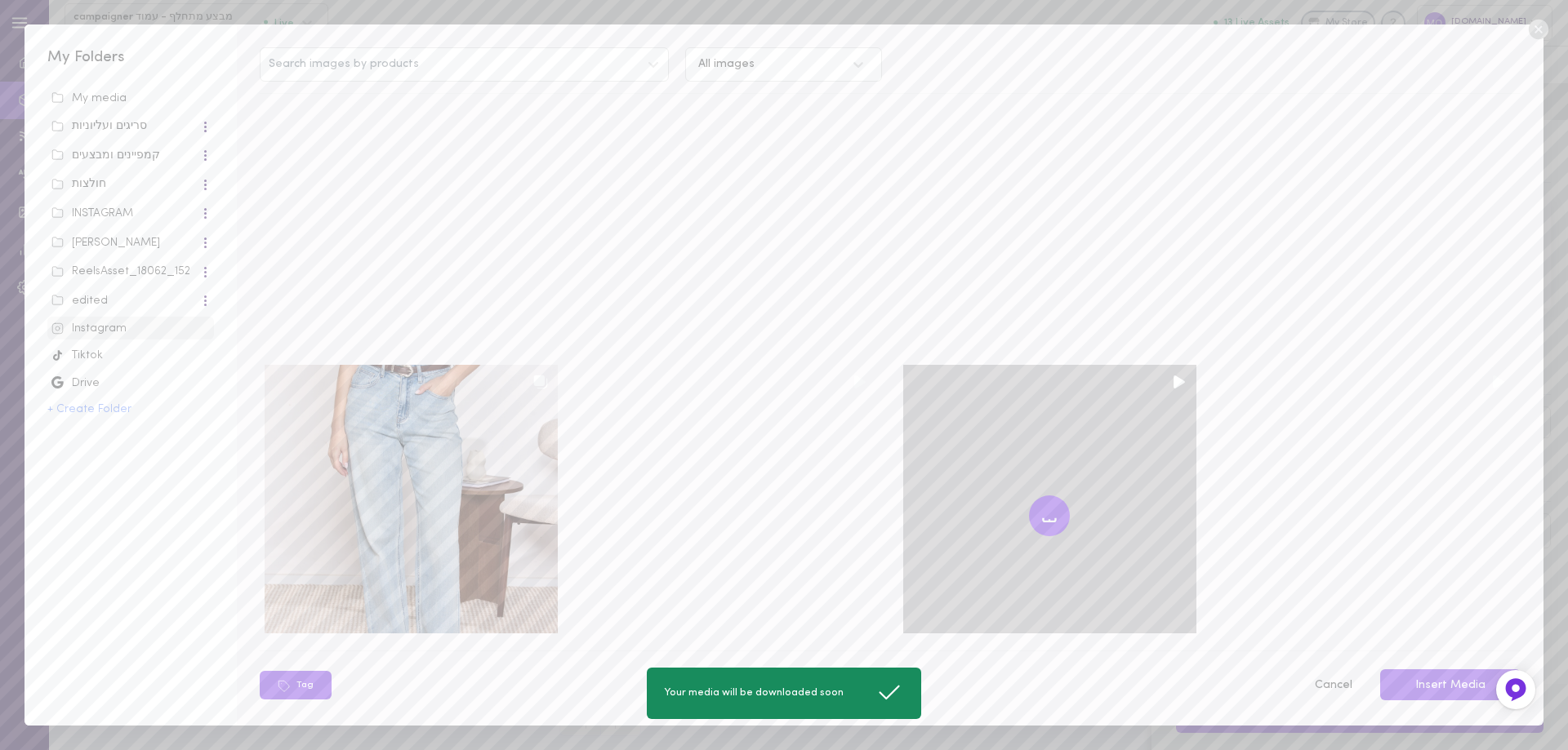
click at [966, 413] on div at bounding box center [1050, 516] width 294 height 303
click at [1018, 420] on div at bounding box center [1050, 516] width 294 height 303
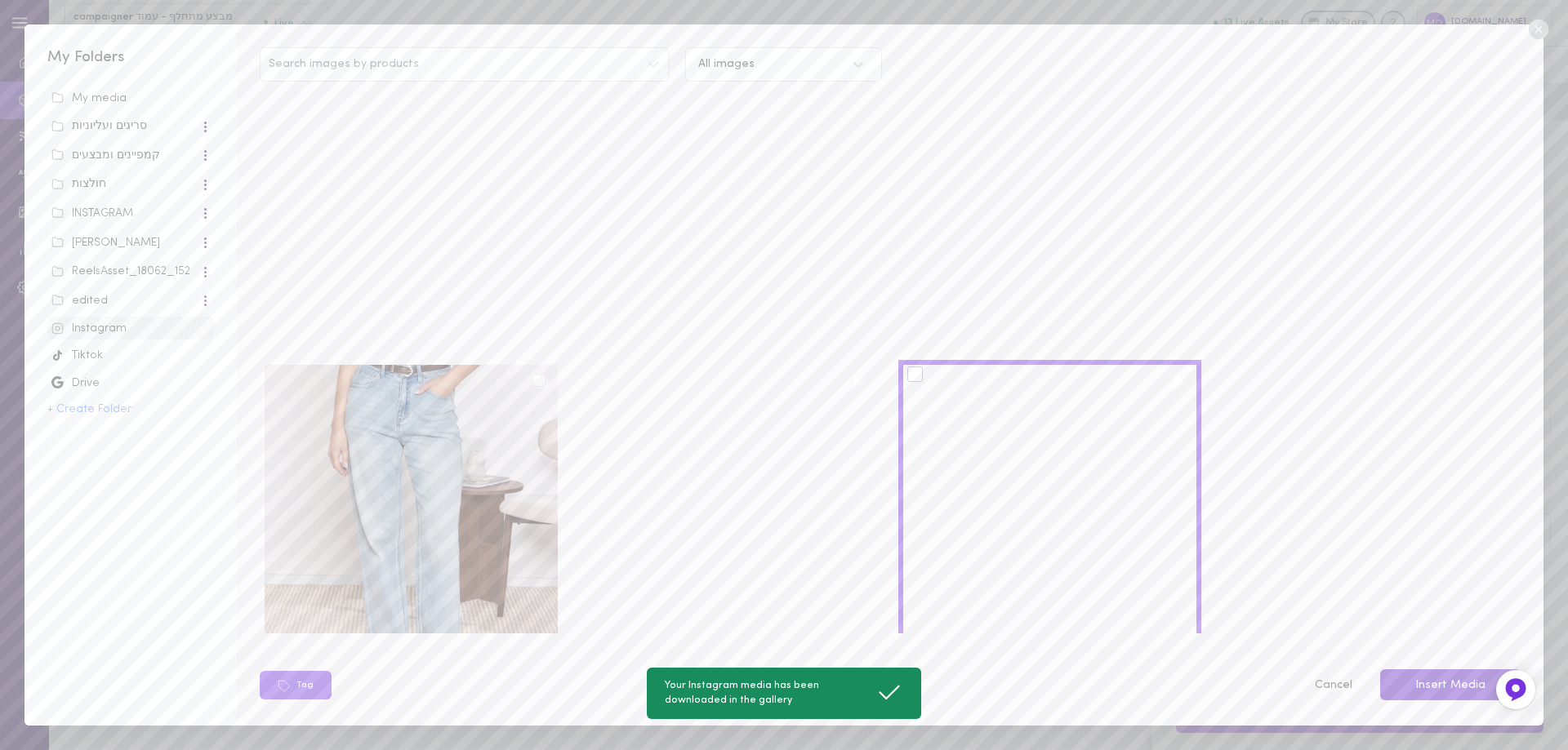
click at [1465, 686] on button "Insert Media" at bounding box center [1450, 685] width 141 height 32
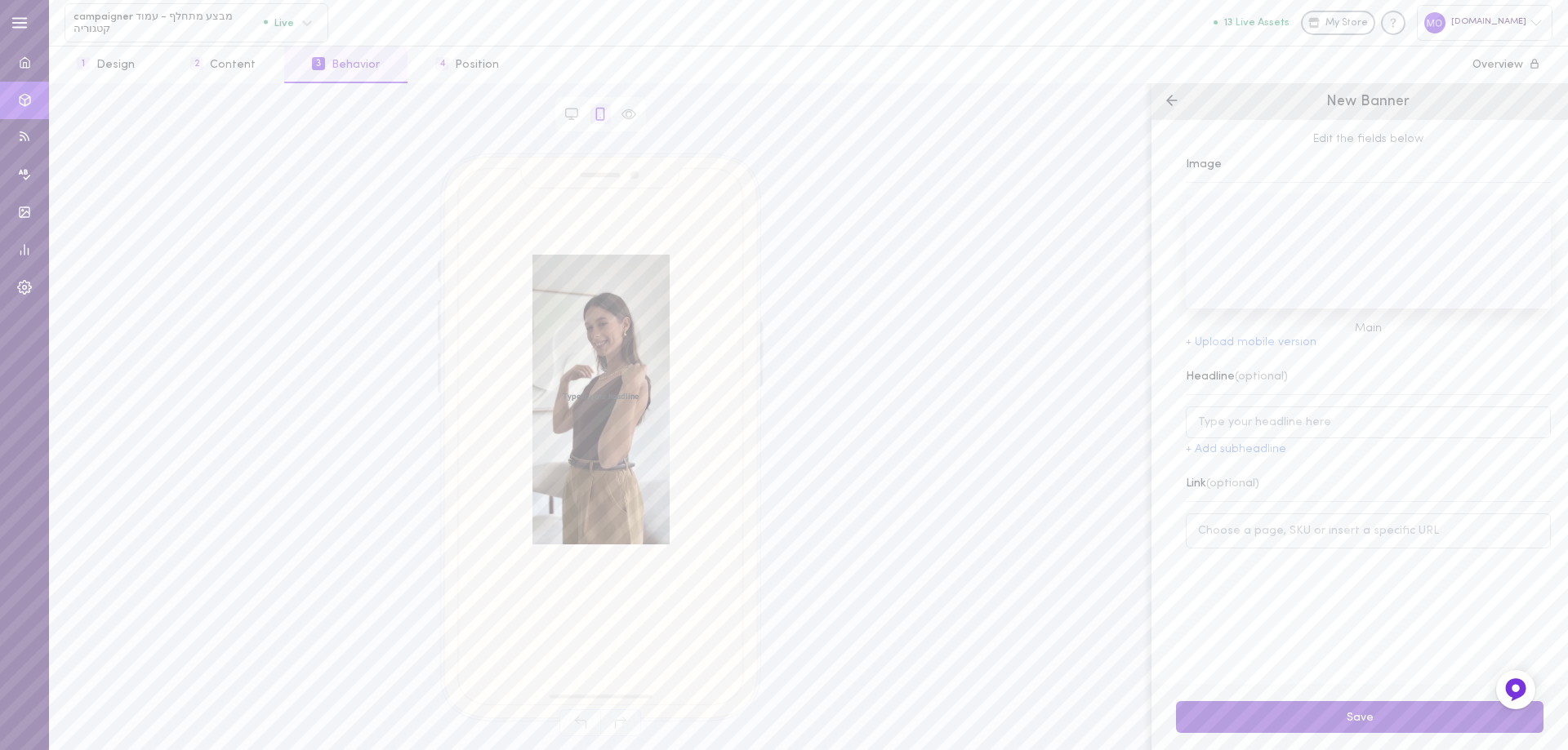
click at [1262, 716] on button "Save" at bounding box center [1359, 717] width 367 height 32
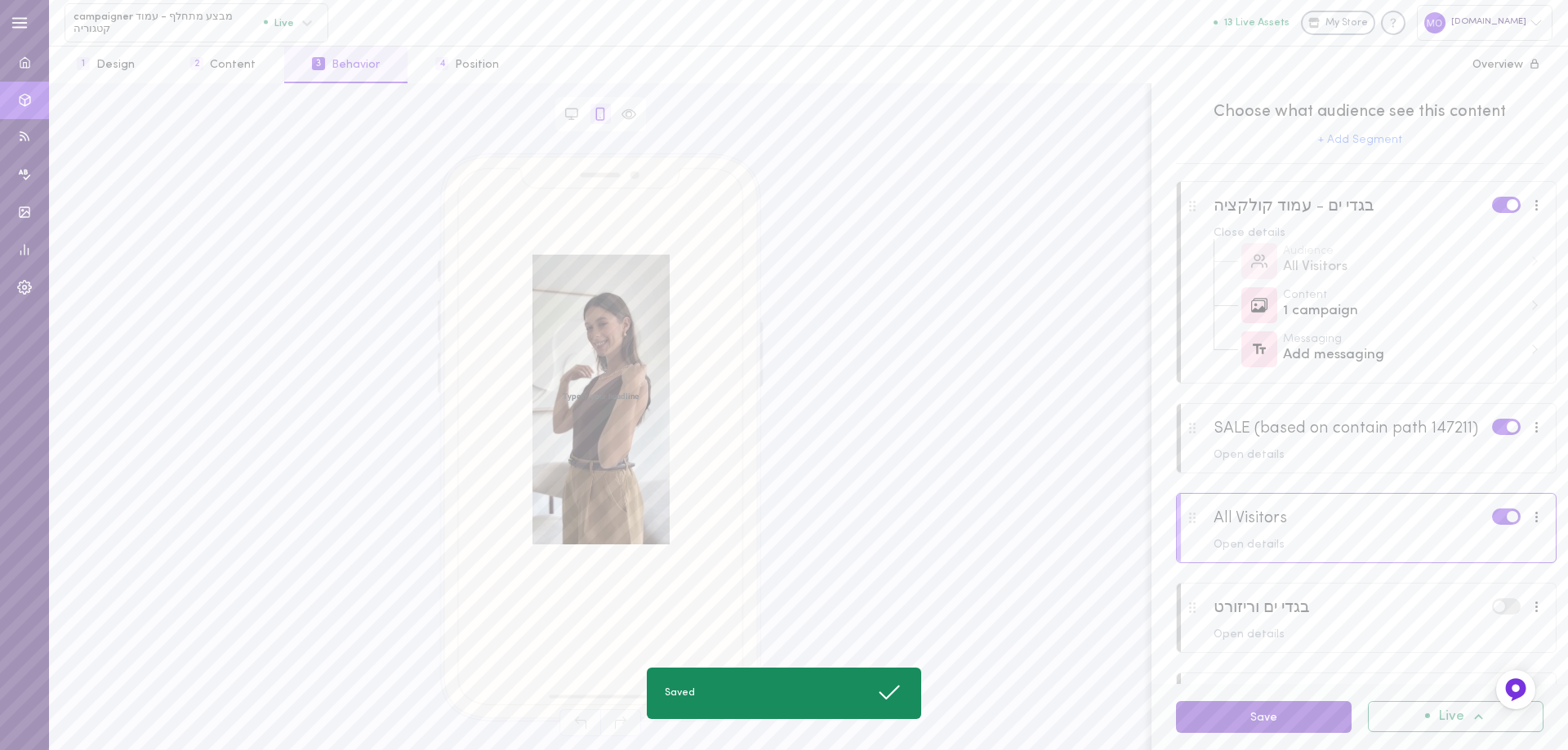
click at [1239, 714] on button "Save" at bounding box center [1263, 717] width 176 height 32
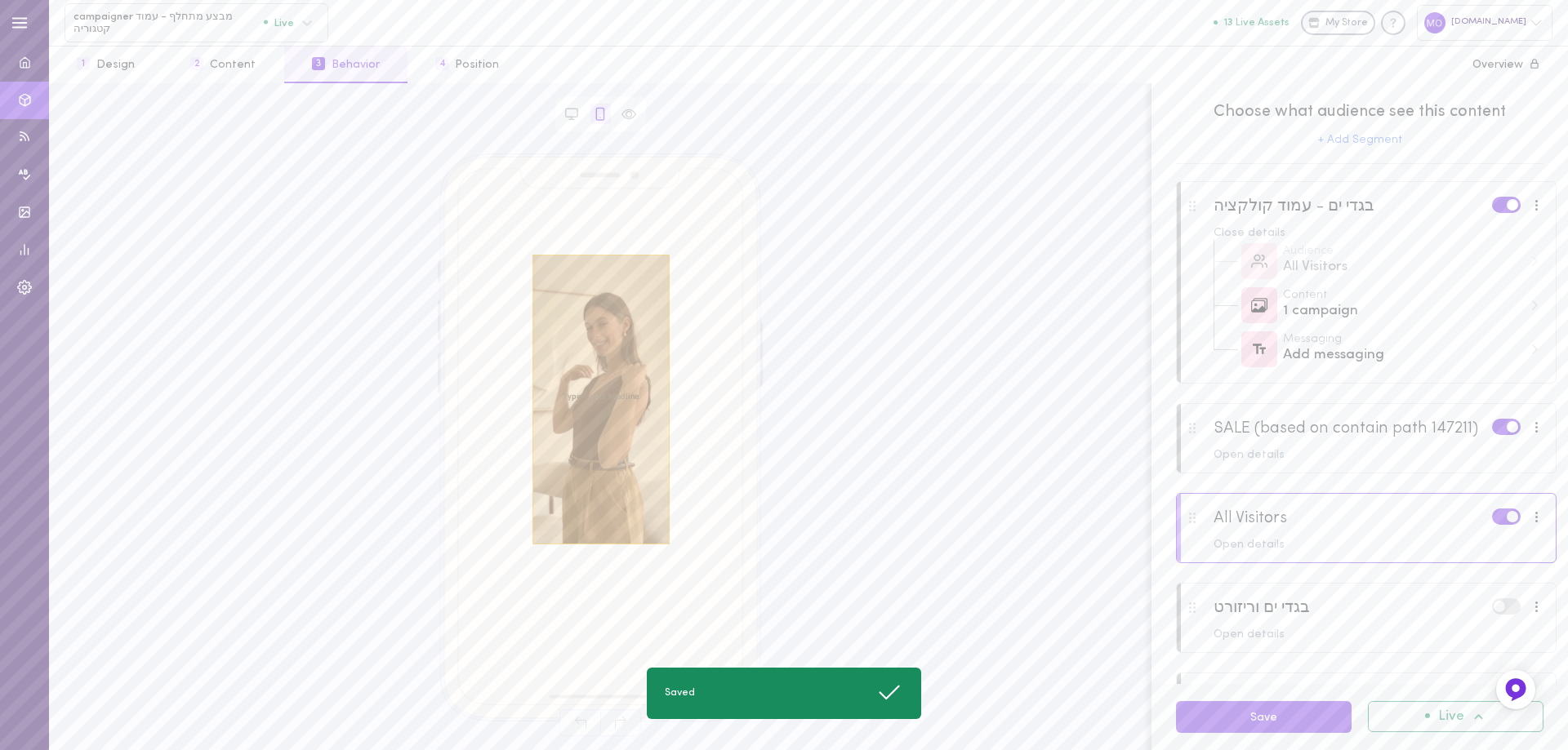
click at [610, 345] on div at bounding box center [601, 400] width 137 height 290
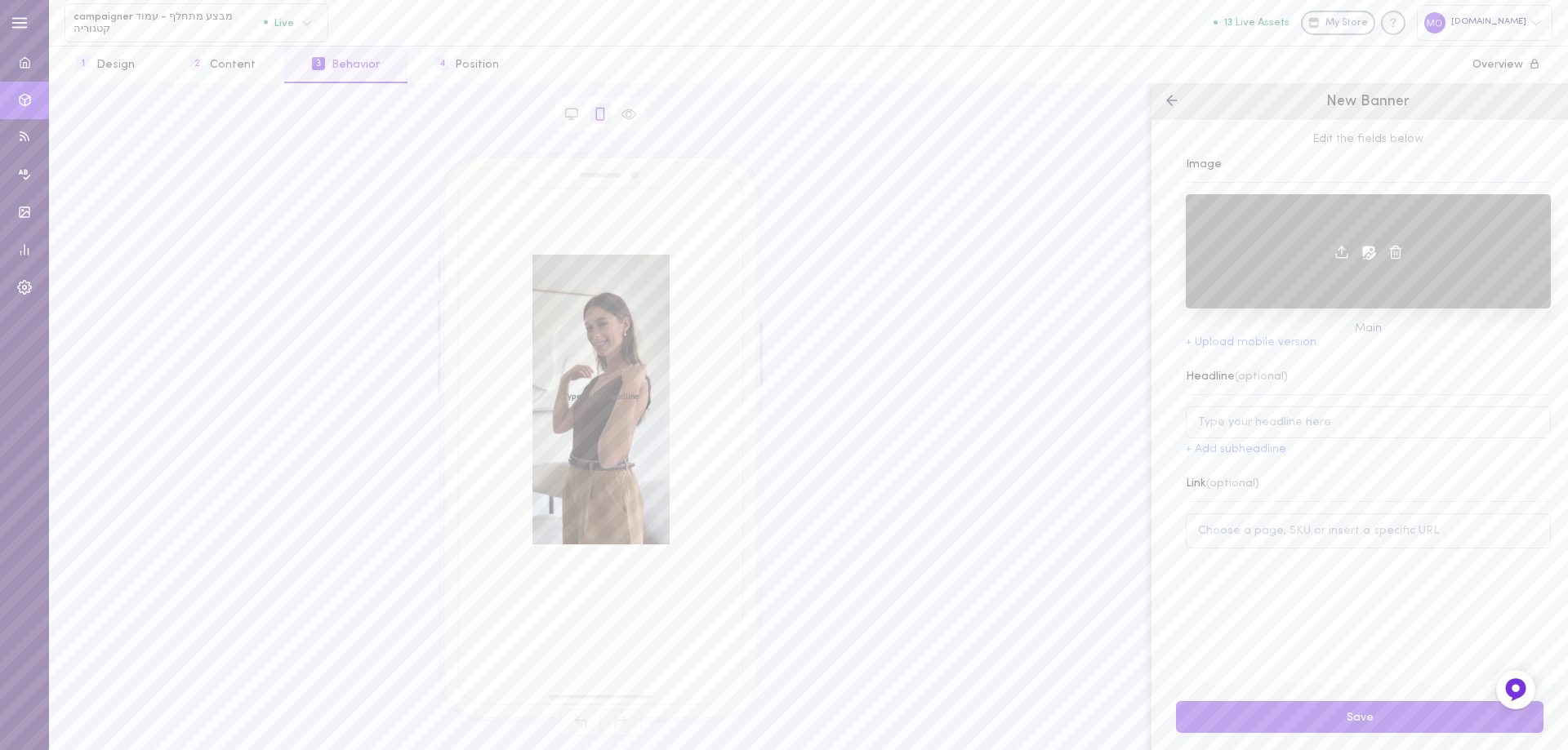
click at [1392, 250] on icon at bounding box center [1395, 251] width 15 height 15
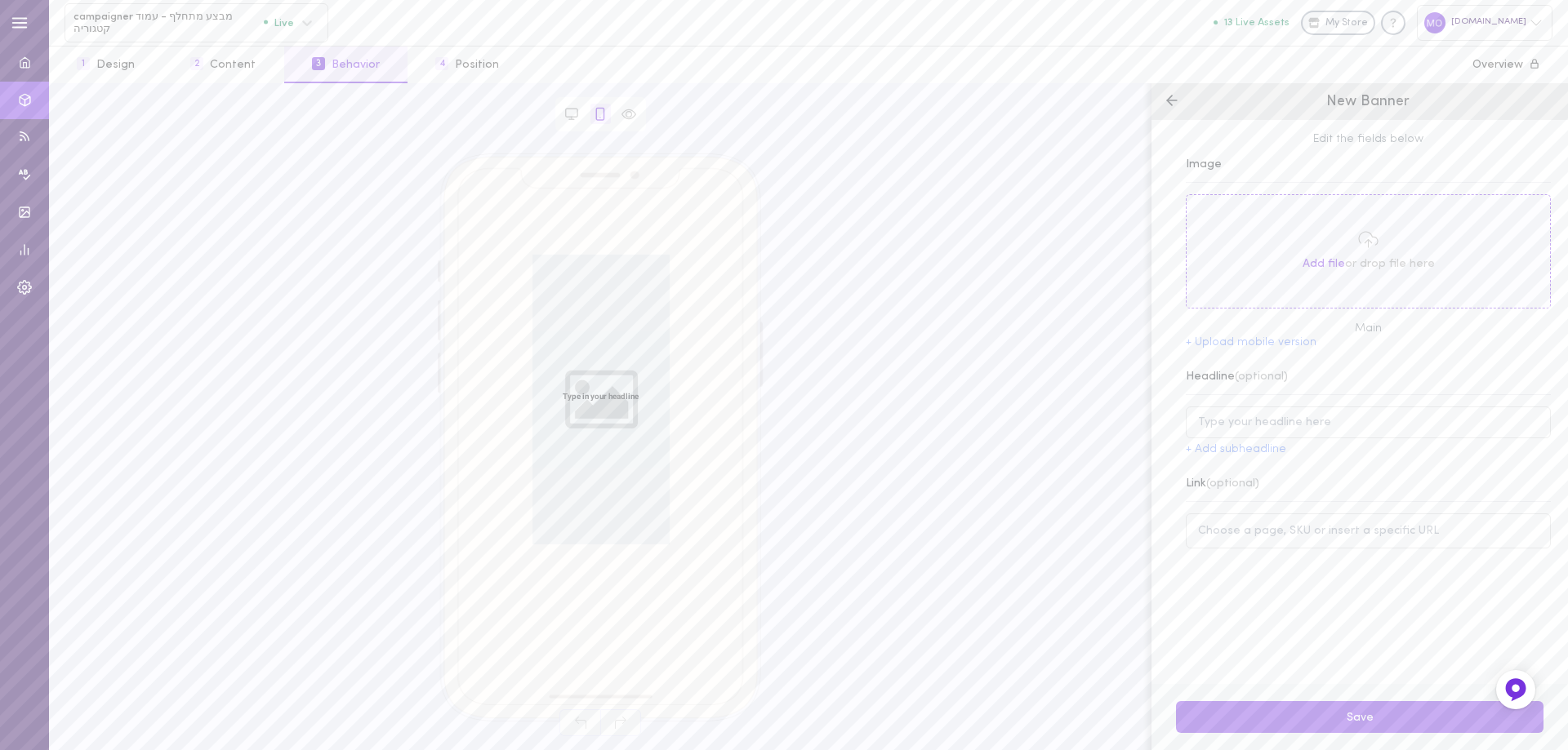
click at [1312, 266] on span "Add file" at bounding box center [1323, 264] width 42 height 12
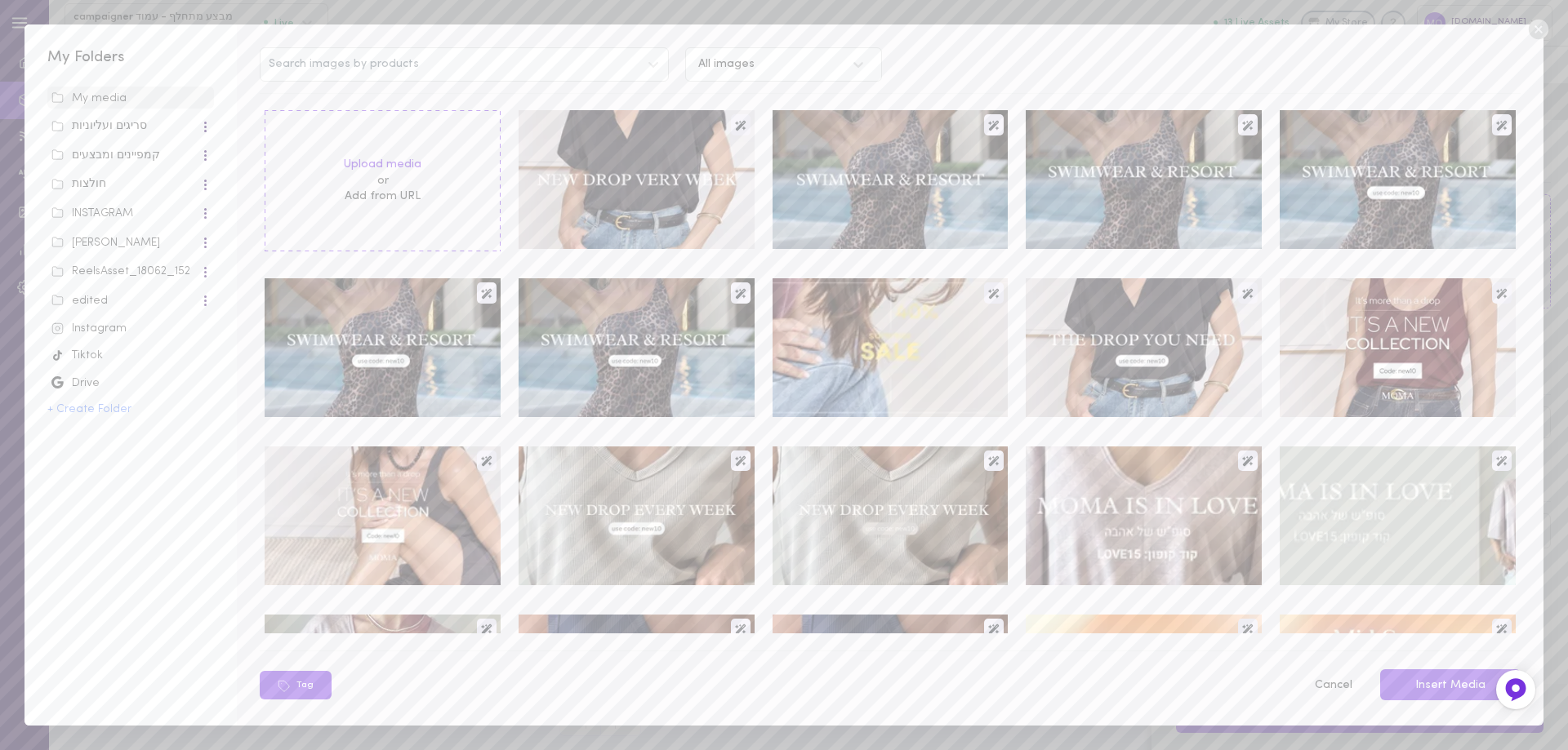
click at [59, 330] on icon at bounding box center [58, 329] width 12 height 12
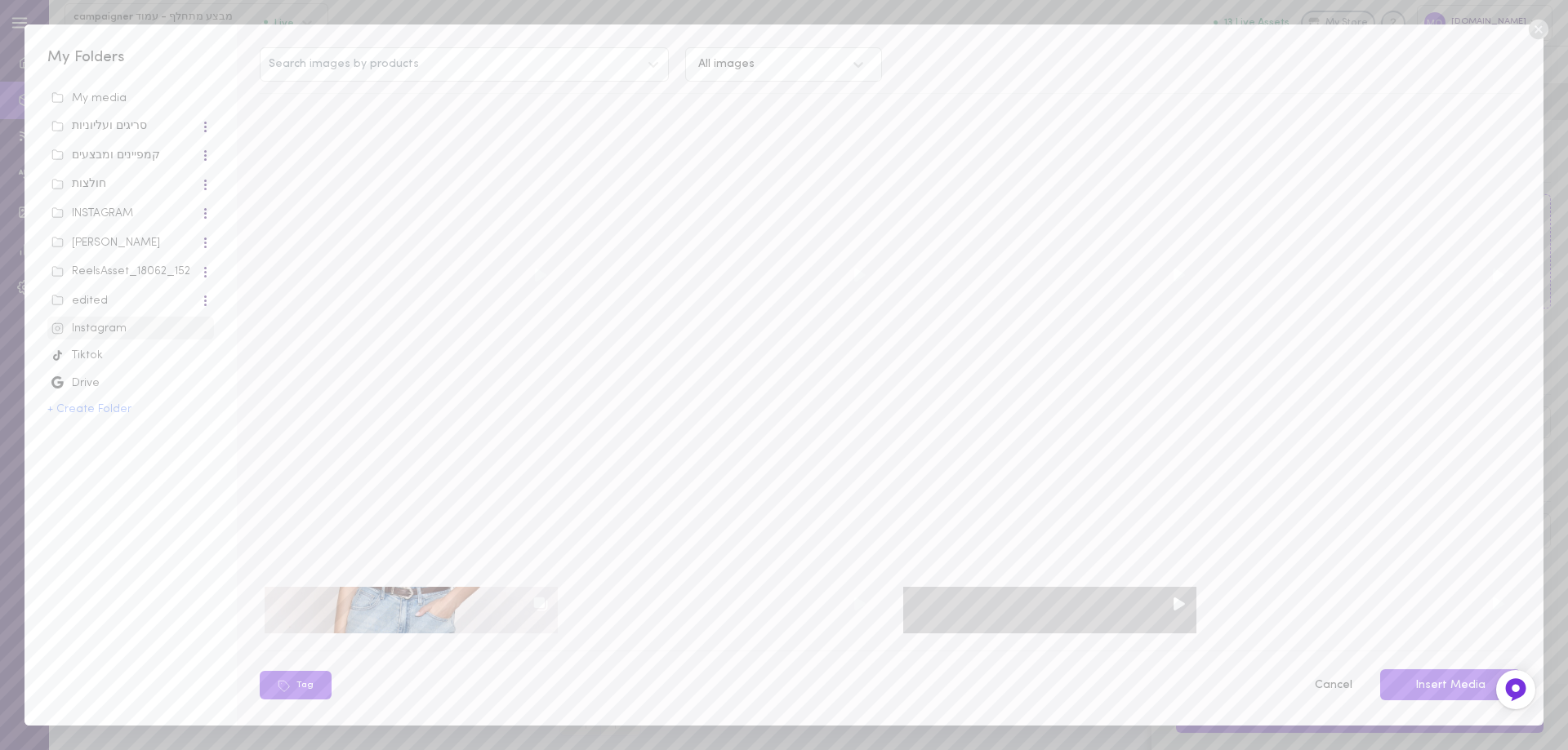
scroll to position [1143, 0]
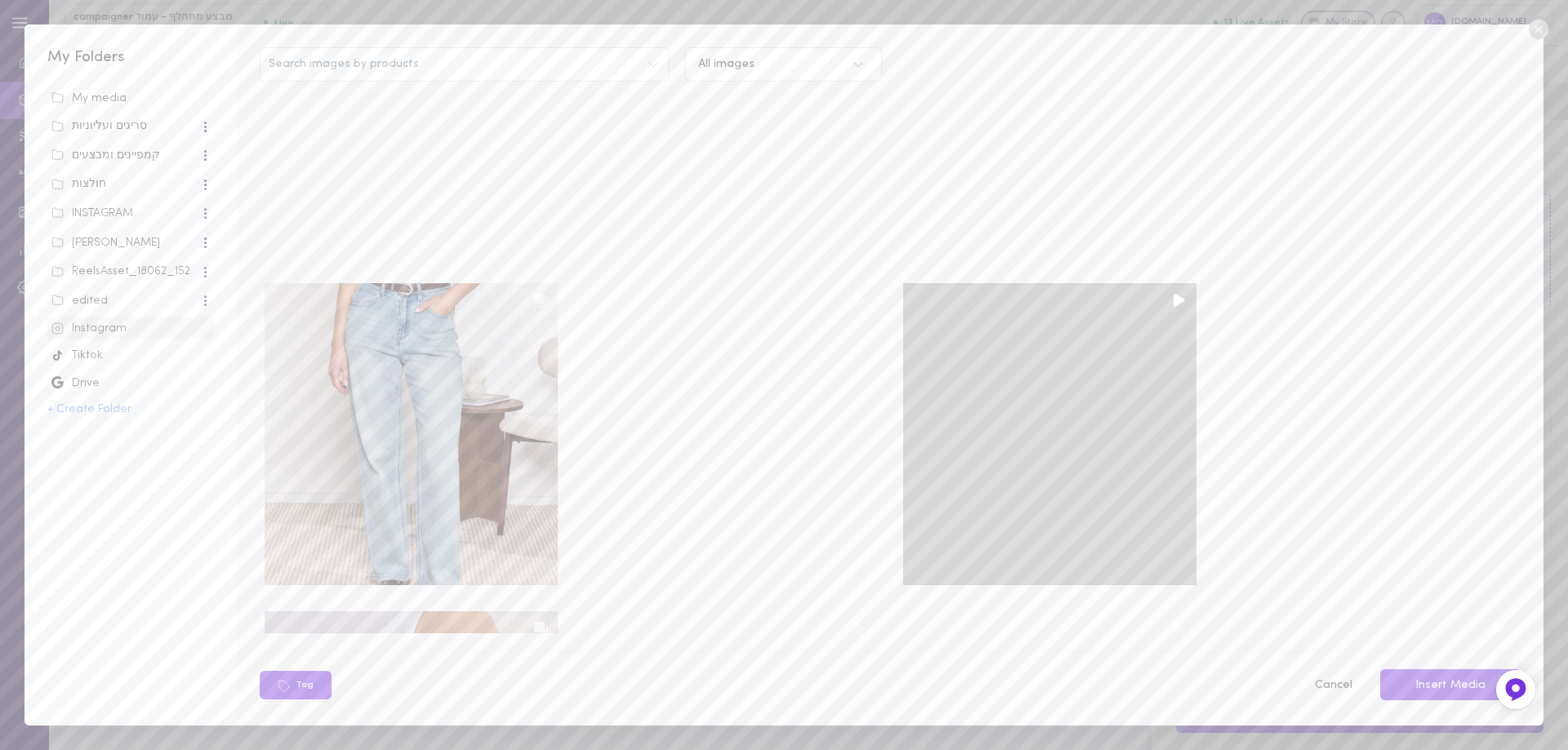
click at [1016, 510] on div at bounding box center [1050, 434] width 294 height 303
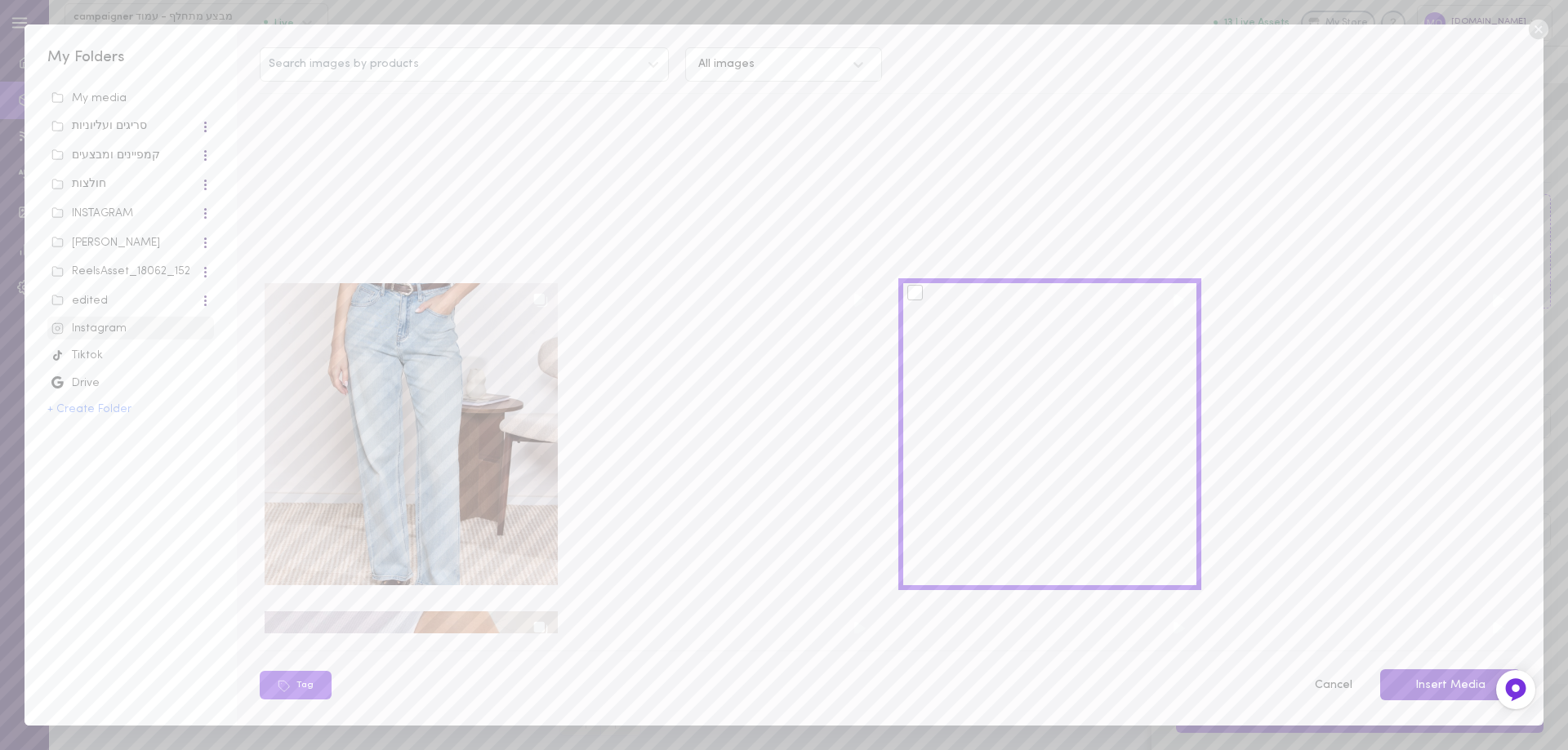
click at [1452, 690] on button "Insert Media" at bounding box center [1450, 685] width 141 height 32
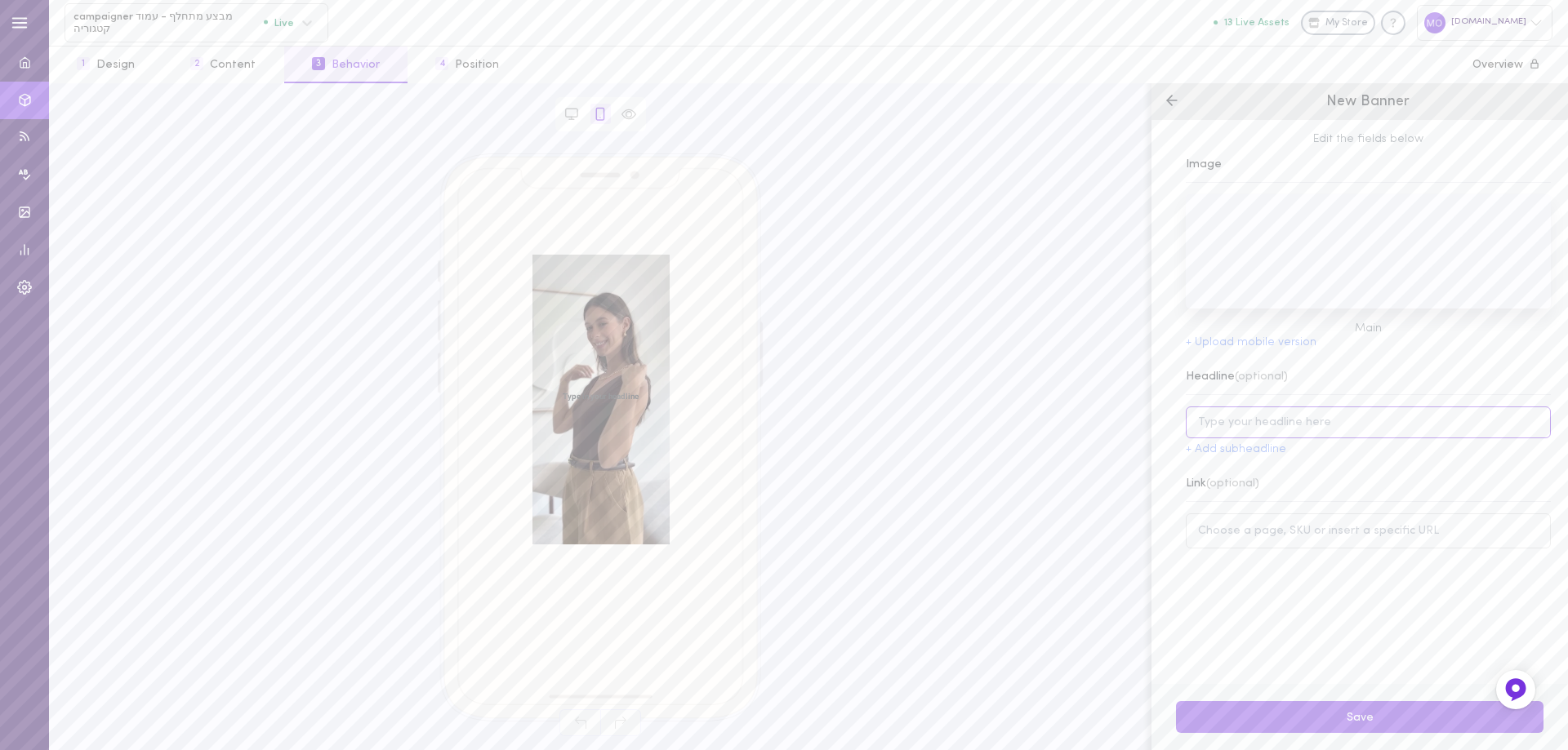
click at [1236, 430] on input at bounding box center [1368, 422] width 365 height 32
type input "מ"
type input "NEW DROP EVERY WEEK"
click at [1278, 543] on input at bounding box center [1368, 530] width 365 height 35
click at [1139, 514] on div "Browser Asset NEW DROP EVERY WEEK Insert your subheadline here SHOP NOW SHOP NOW" at bounding box center [600, 416] width 1103 height 667
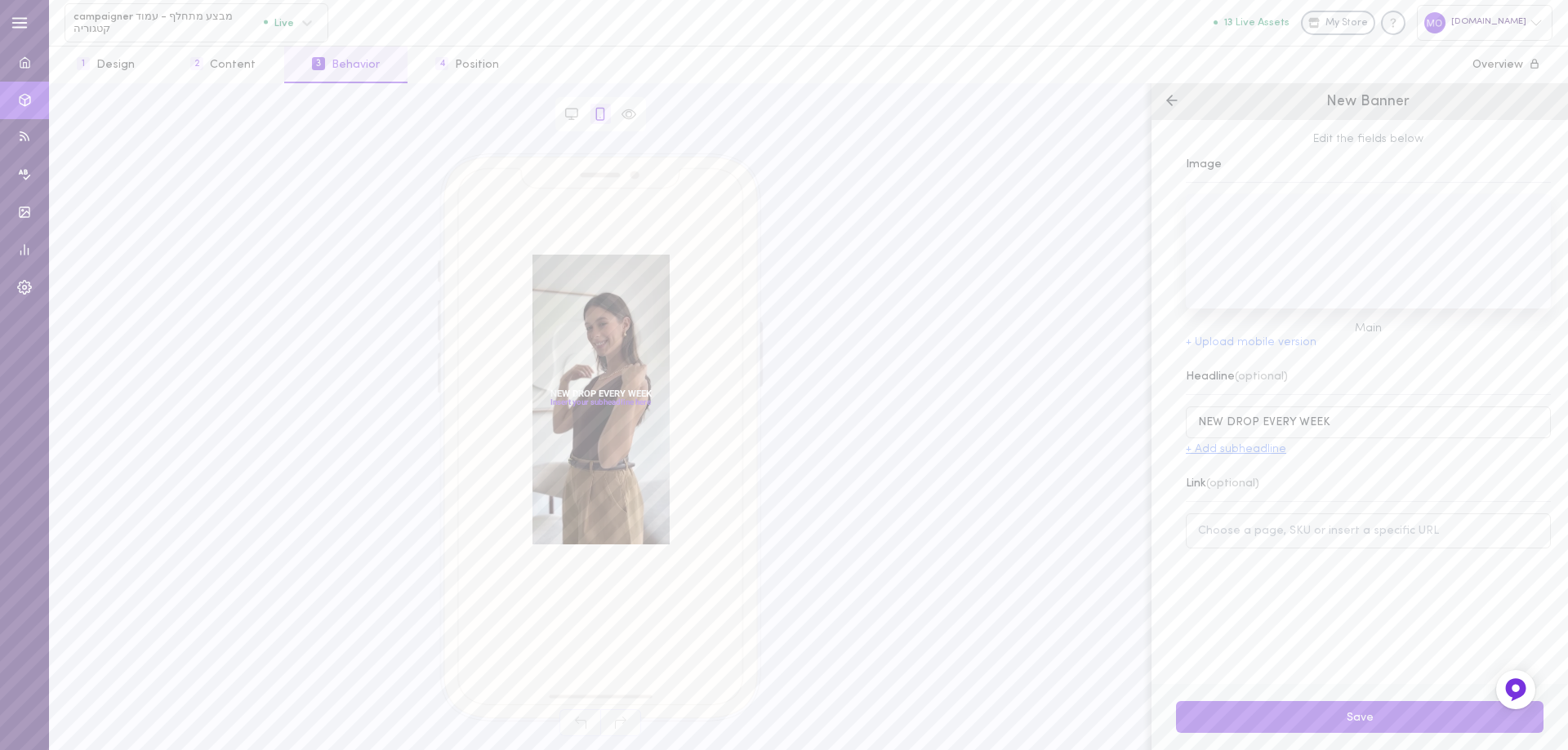
click at [1254, 452] on button "+ Add subheadline" at bounding box center [1236, 450] width 100 height 11
click at [1305, 468] on input at bounding box center [1378, 460] width 345 height 32
type input "USE CODE : NEW10"
click at [1353, 723] on button "Save" at bounding box center [1359, 717] width 367 height 32
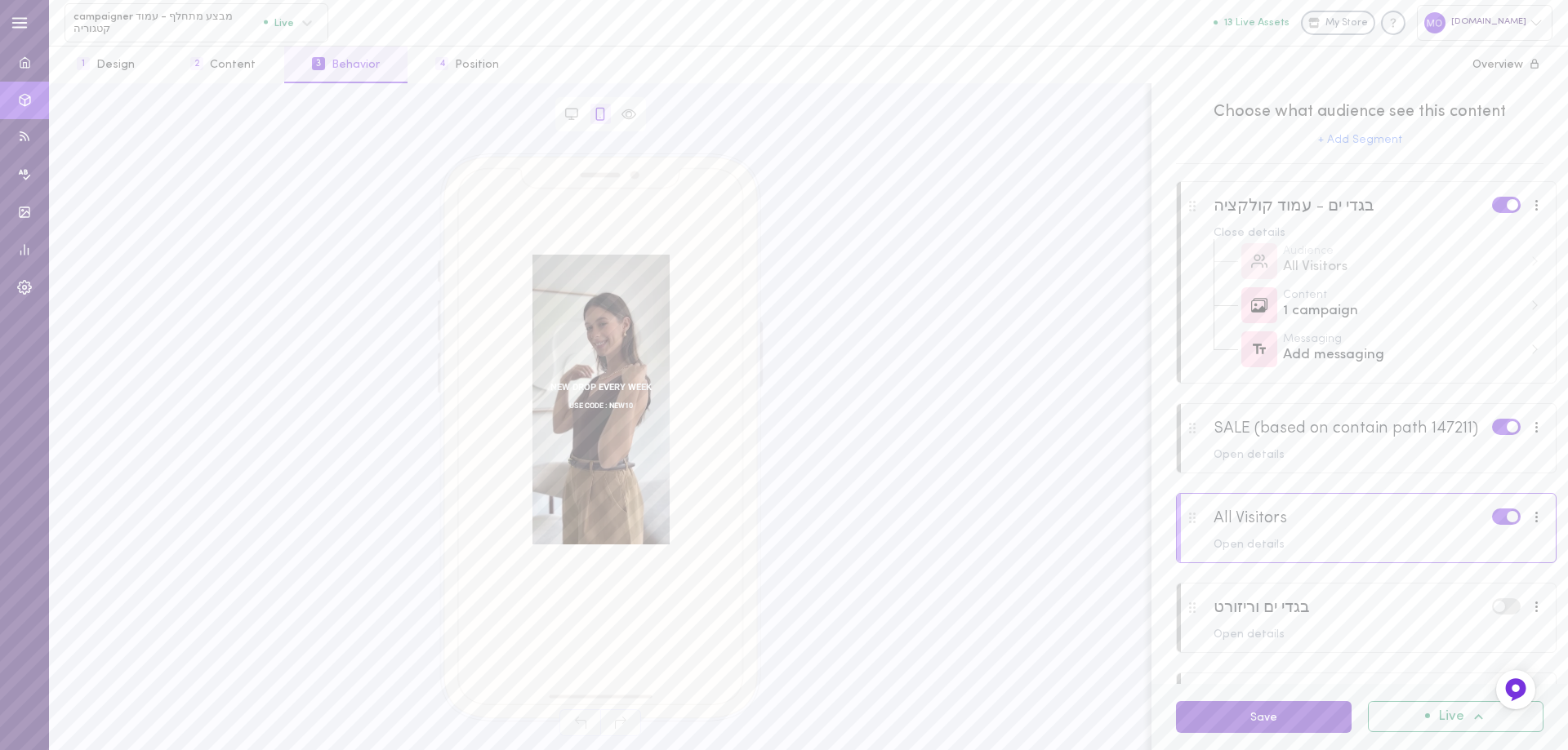
click at [1290, 731] on button "Save" at bounding box center [1263, 717] width 176 height 32
click at [1243, 720] on button "Save" at bounding box center [1263, 717] width 176 height 32
click at [560, 383] on span "NEW DROP EVERY WEEK" at bounding box center [601, 387] width 120 height 10
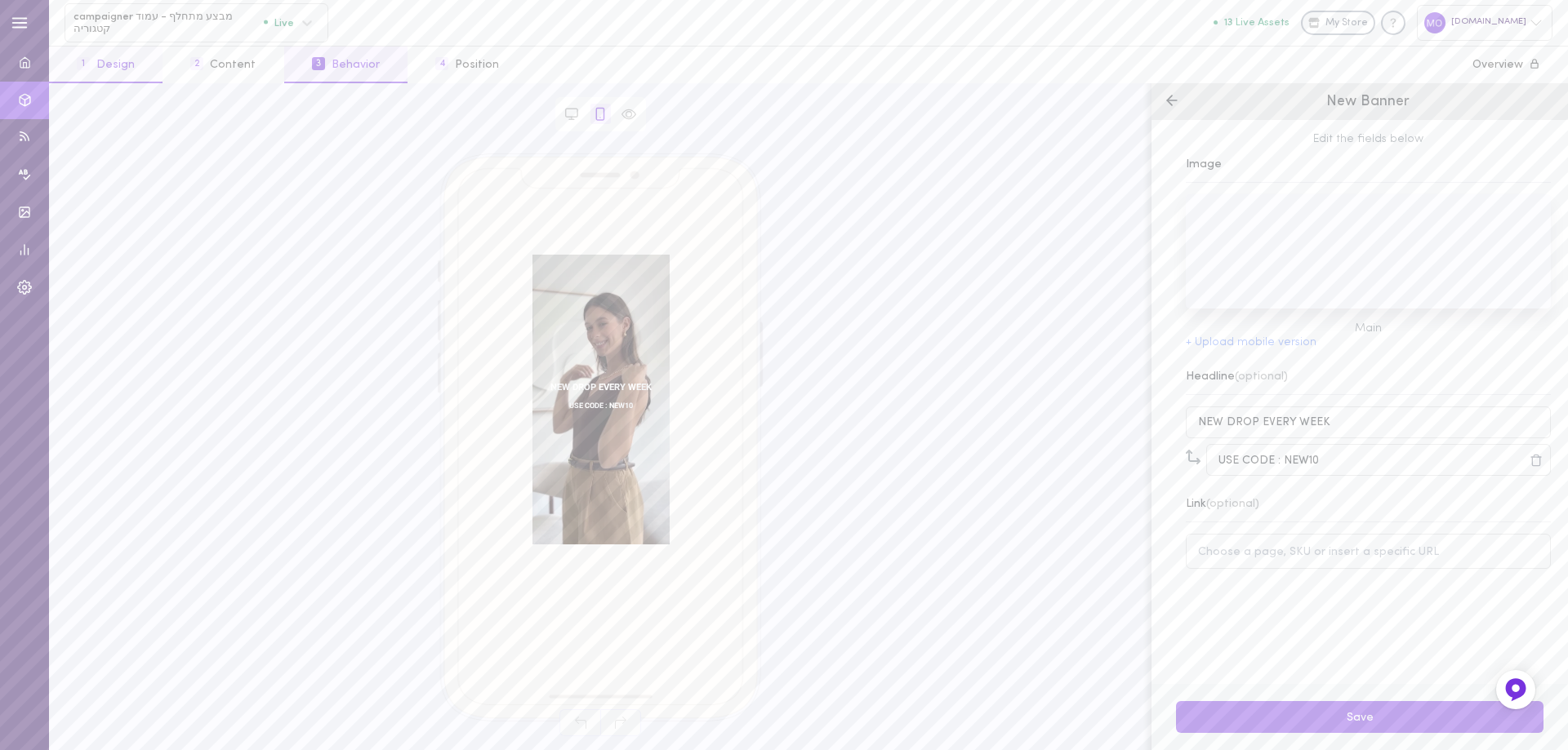
click at [133, 63] on button "1 Design" at bounding box center [106, 64] width 113 height 37
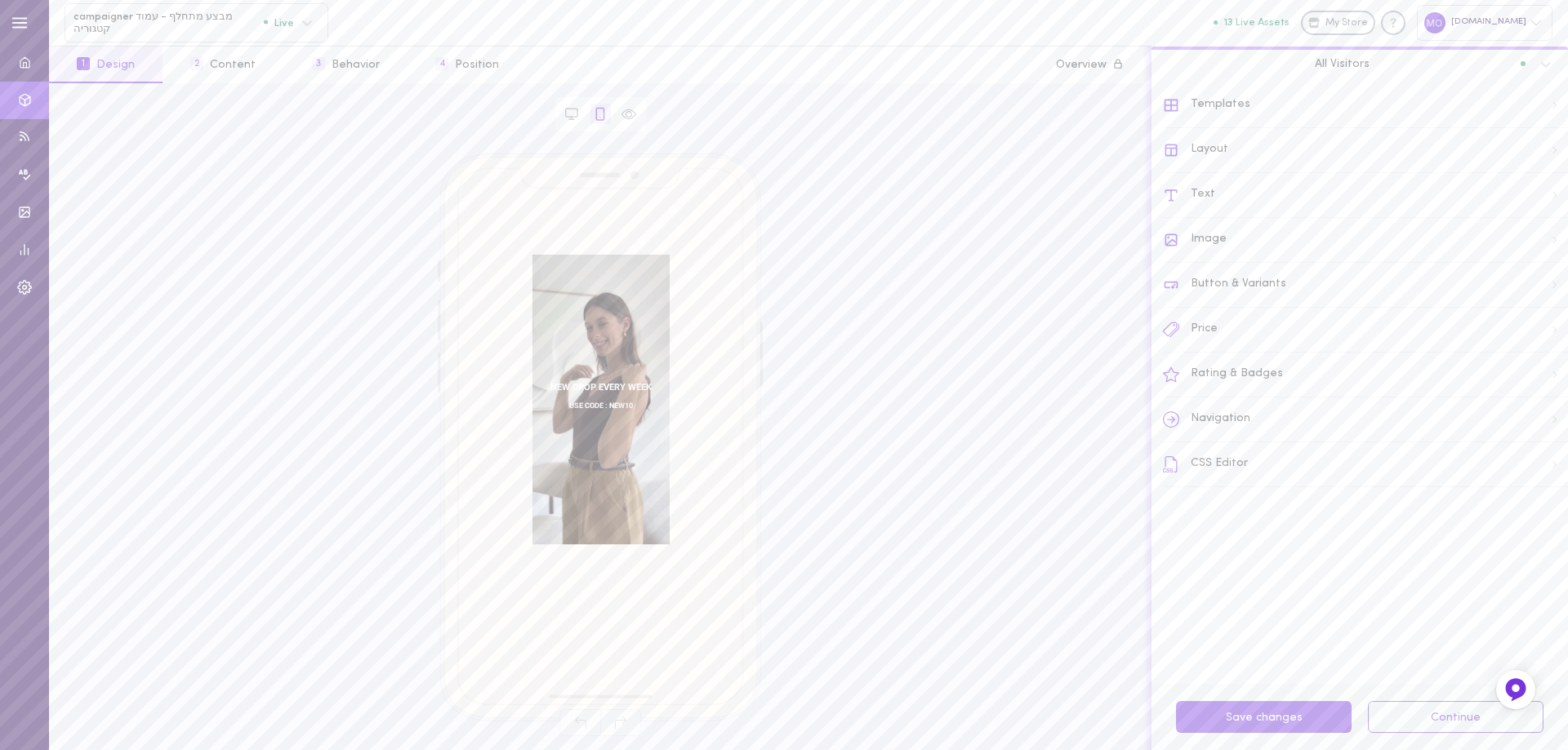
click at [1217, 194] on div "Text" at bounding box center [1365, 196] width 405 height 45
click at [1226, 226] on div "Item Title" at bounding box center [1365, 224] width 403 height 36
click at [1449, 287] on input "15" at bounding box center [1439, 283] width 74 height 30
click at [1449, 286] on input "14" at bounding box center [1439, 283] width 74 height 30
type input "13"
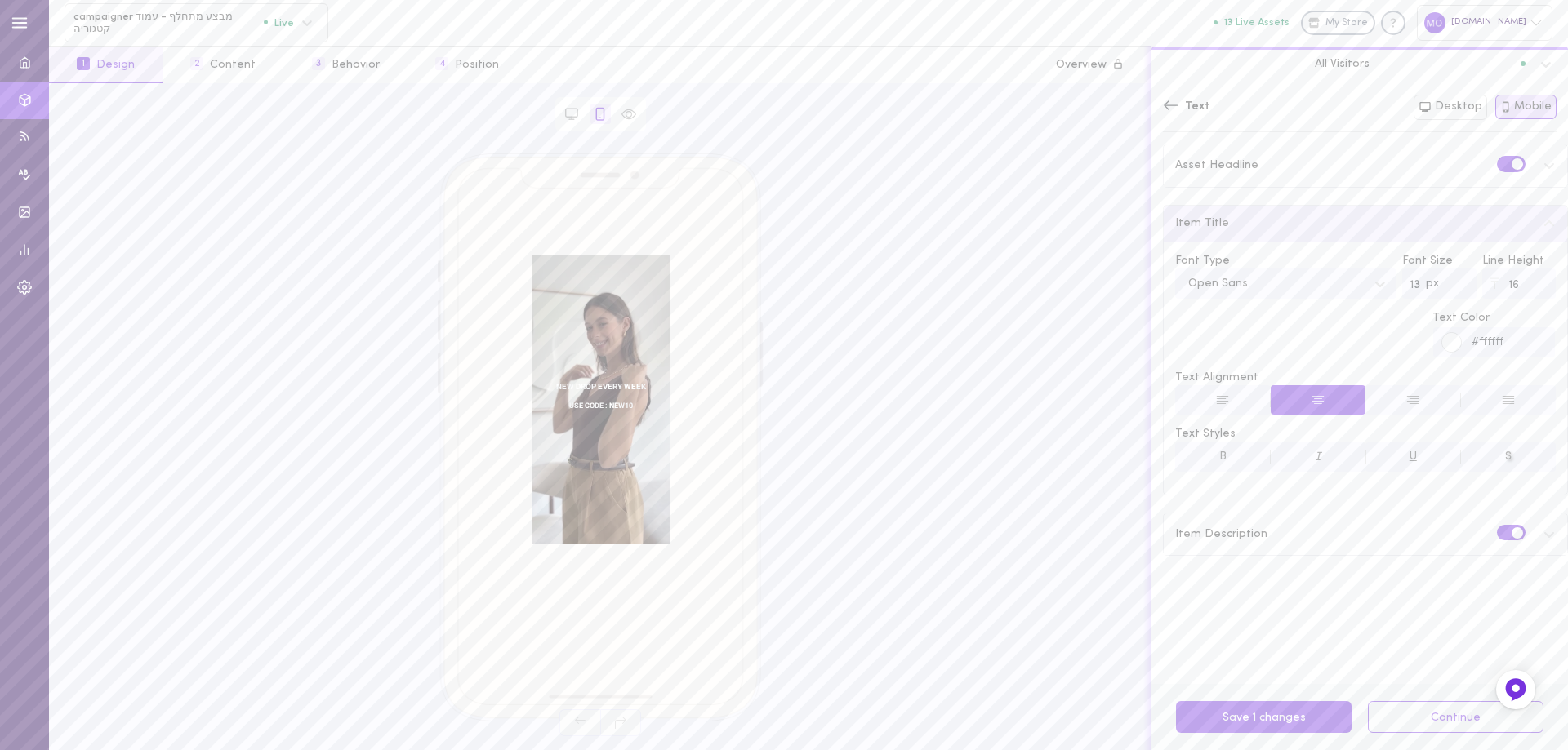
click at [1449, 285] on input "13" at bounding box center [1439, 283] width 74 height 30
click at [1485, 459] on button "S" at bounding box center [1508, 457] width 95 height 29
click at [1131, 374] on div "NEW DROP EVERY WEEK USE CODE : NEW10 SHOP NOW SHOP NOW" at bounding box center [600, 420] width 1075 height 534
click at [1224, 462] on span "B" at bounding box center [1223, 457] width 8 height 12
click at [1224, 461] on span "B" at bounding box center [1223, 457] width 8 height 12
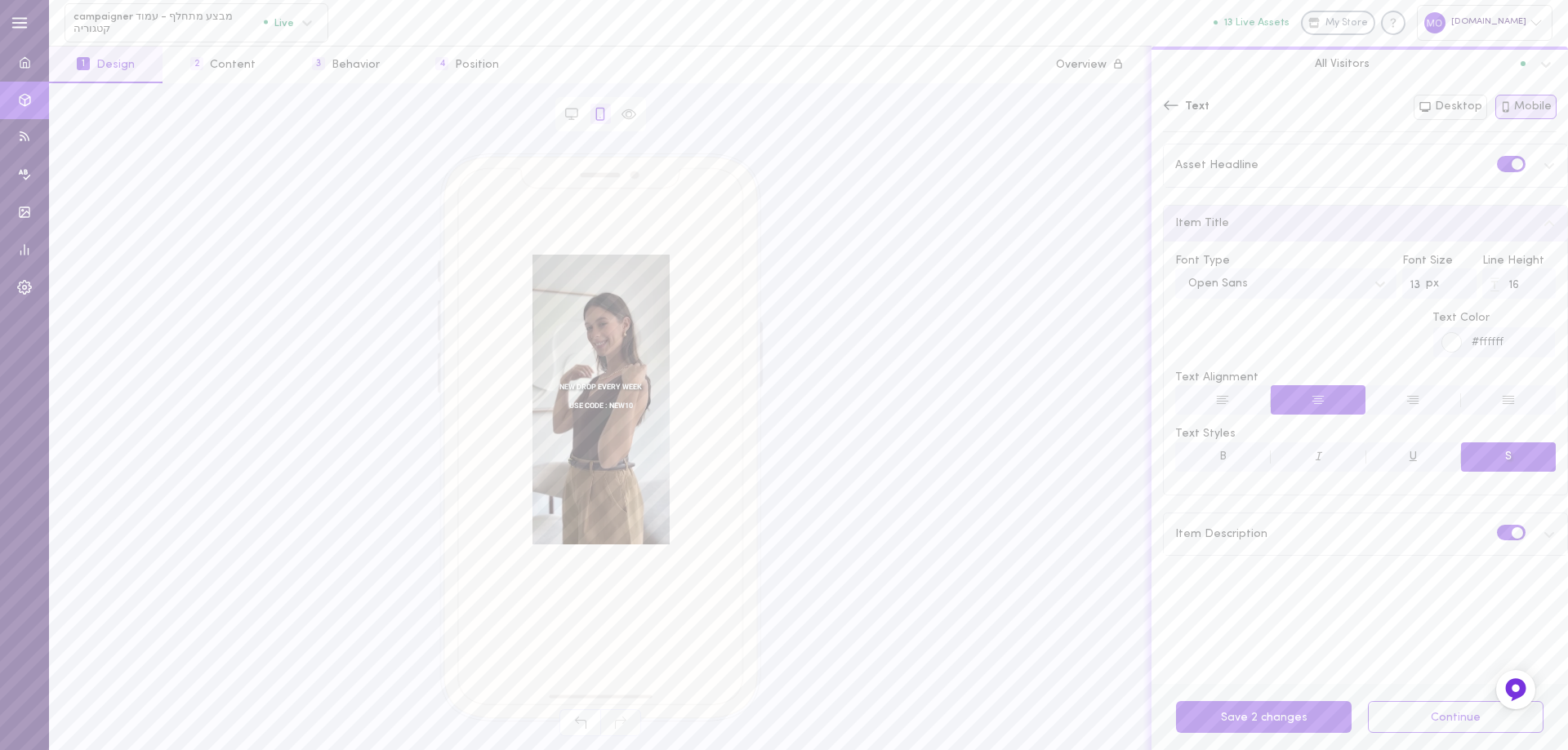
click at [1498, 457] on button "S" at bounding box center [1508, 457] width 95 height 29
click at [1504, 203] on label at bounding box center [1511, 203] width 28 height 15
click at [0, 0] on input "checkbox" at bounding box center [0, 0] width 0 height 0
click at [754, 508] on div "NEW DROP EVERY WEEK USE CODE : NEW10 SHOP NOW SHOP NOW" at bounding box center [601, 438] width 326 height 569
click at [1203, 716] on button "Save 1 changes" at bounding box center [1263, 717] width 176 height 32
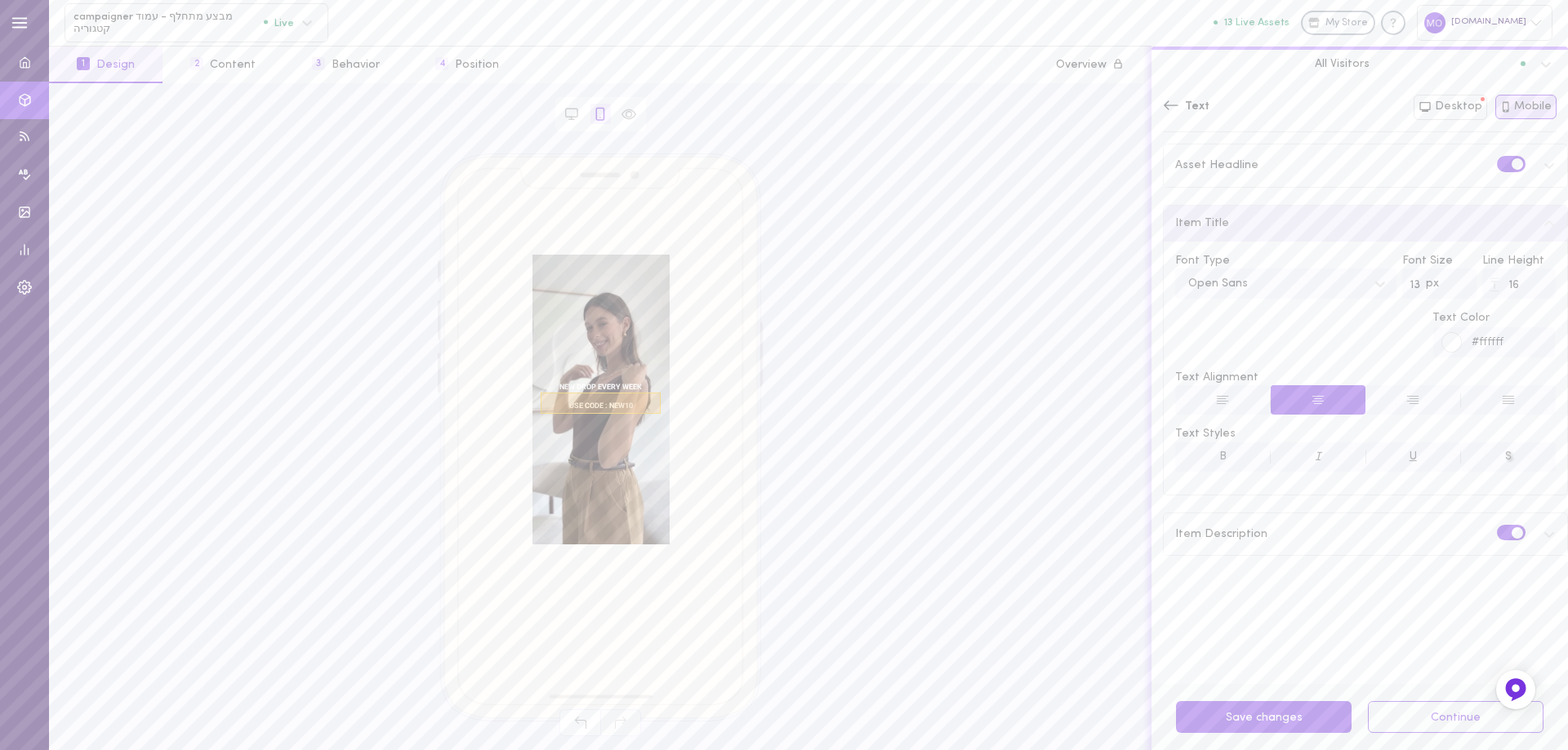
click at [603, 405] on span "USE CODE : NEW10" at bounding box center [601, 403] width 120 height 21
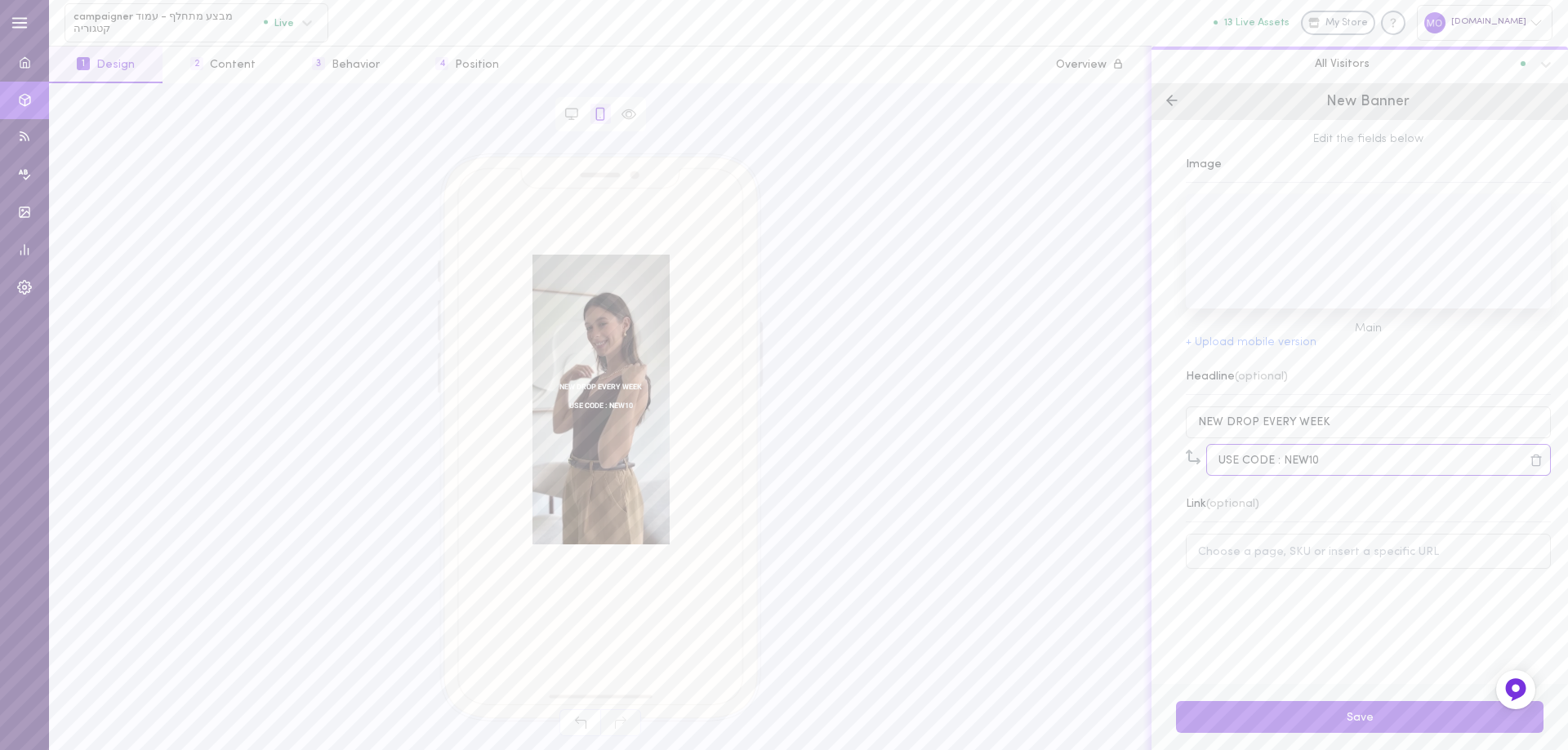
click at [1274, 462] on input "USE CODE : NEW10" at bounding box center [1378, 460] width 345 height 32
type input "USE CODE: NEW10"
click at [1355, 717] on button "Save" at bounding box center [1359, 717] width 367 height 32
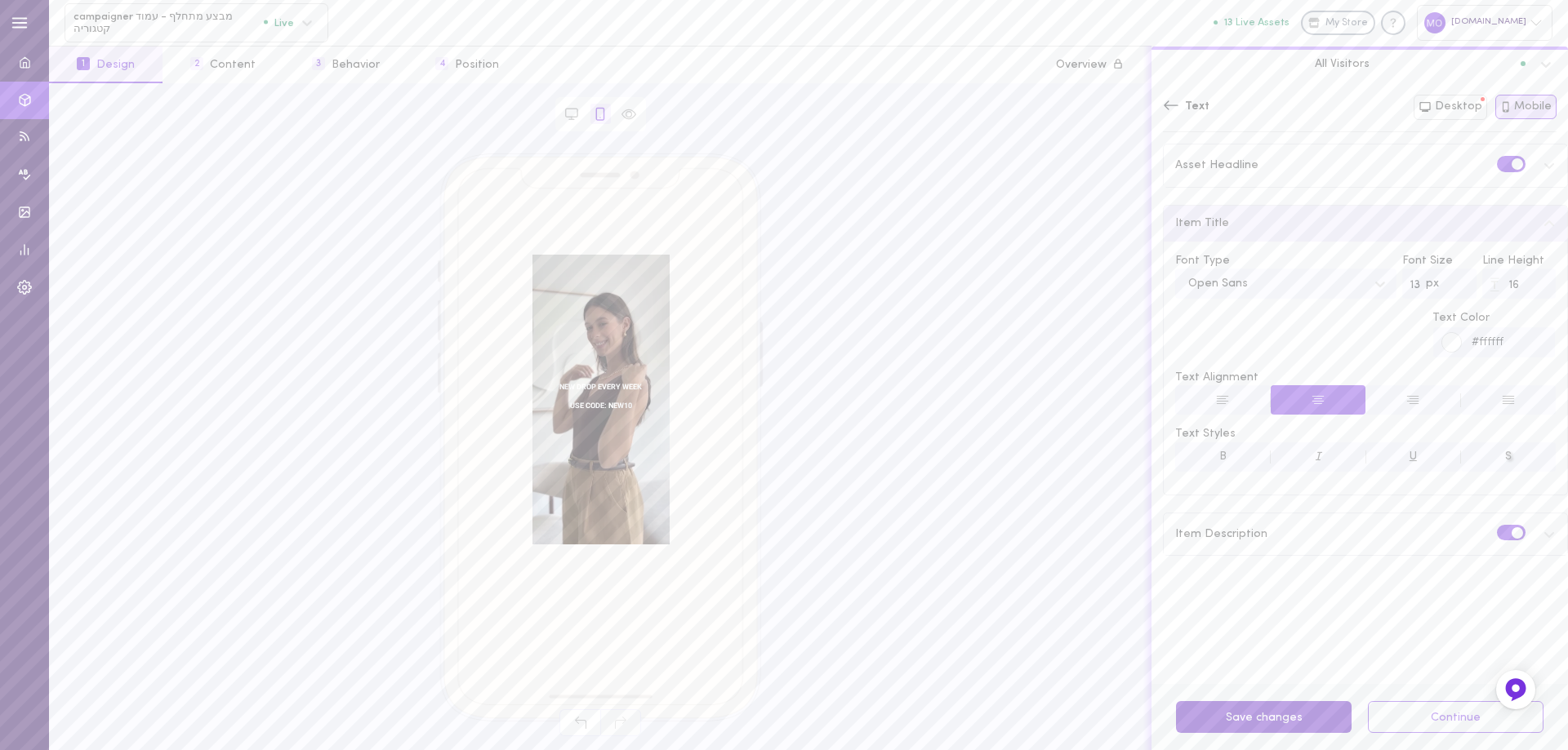
click at [1271, 720] on button "Save changes" at bounding box center [1263, 717] width 176 height 32
